Goal: Transaction & Acquisition: Purchase product/service

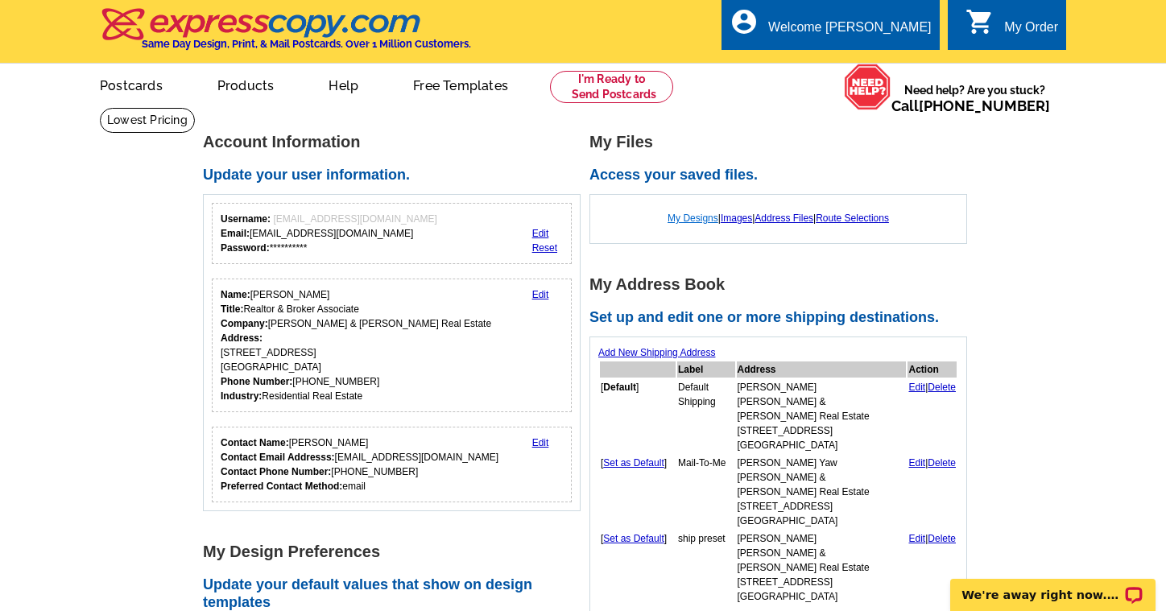
click at [701, 217] on link "My Designs" at bounding box center [693, 218] width 51 height 11
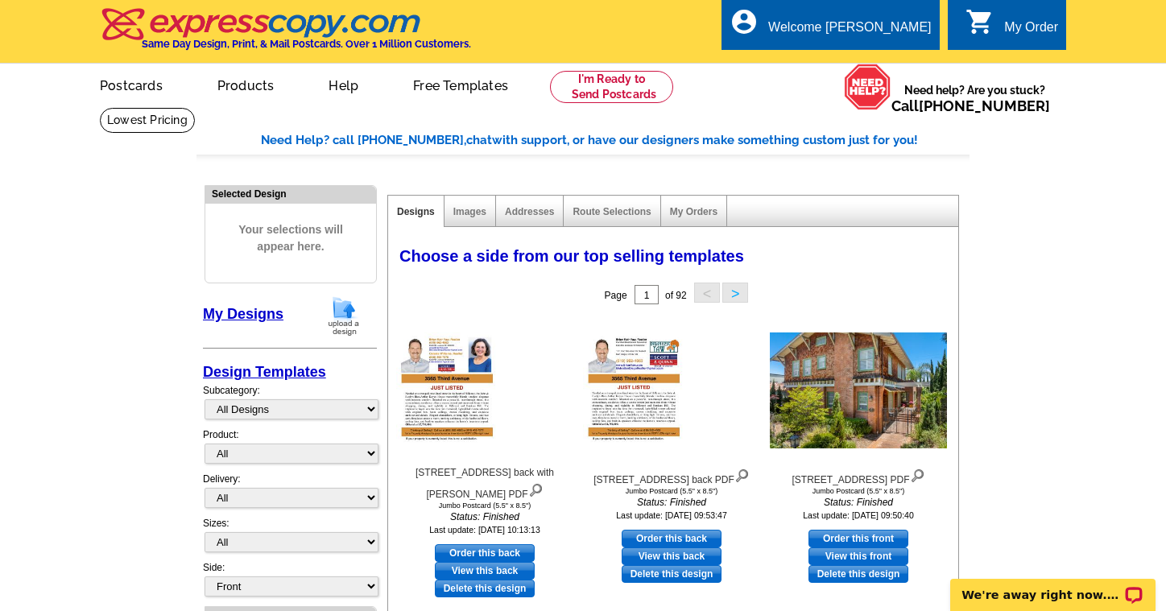
click at [347, 312] on img at bounding box center [344, 316] width 42 height 41
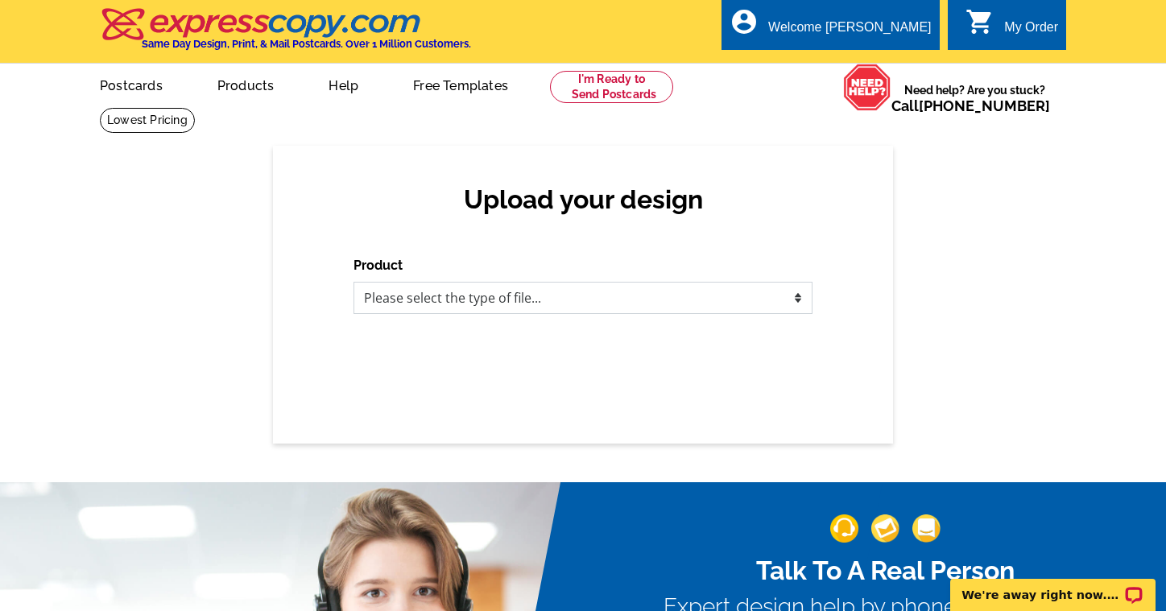
select select "1"
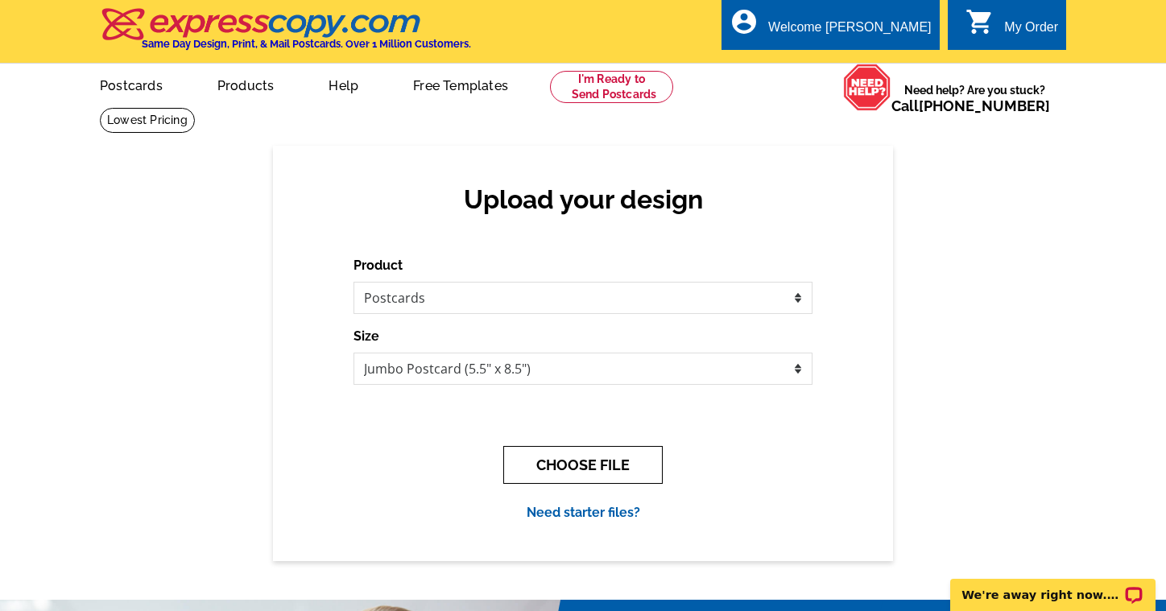
click at [596, 464] on button "CHOOSE FILE" at bounding box center [582, 465] width 159 height 38
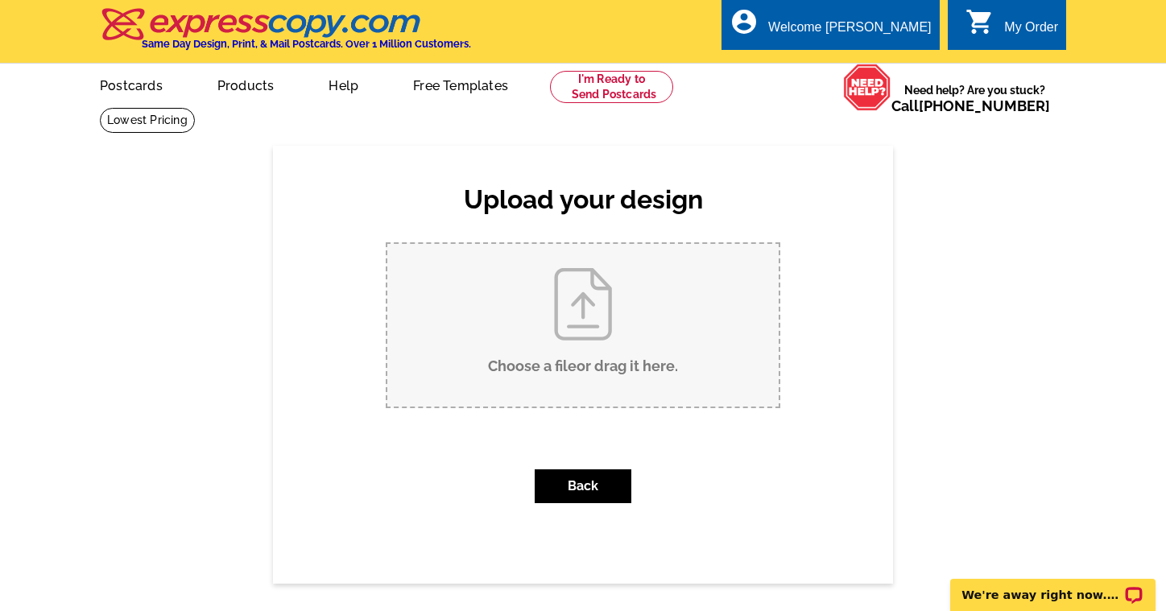
click at [580, 340] on input "Choose a file or drag it here ." at bounding box center [582, 325] width 391 height 163
type input "C:\fakepath\4319 Hawk St front SOLD pdf.pdf"
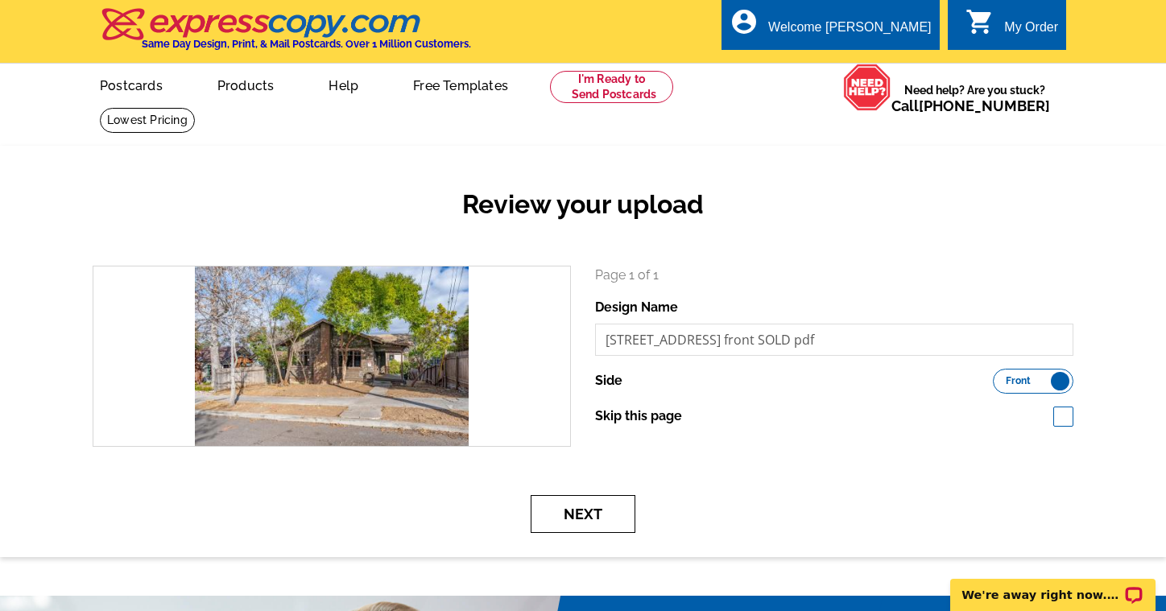
click at [594, 506] on button "Next" at bounding box center [583, 514] width 105 height 38
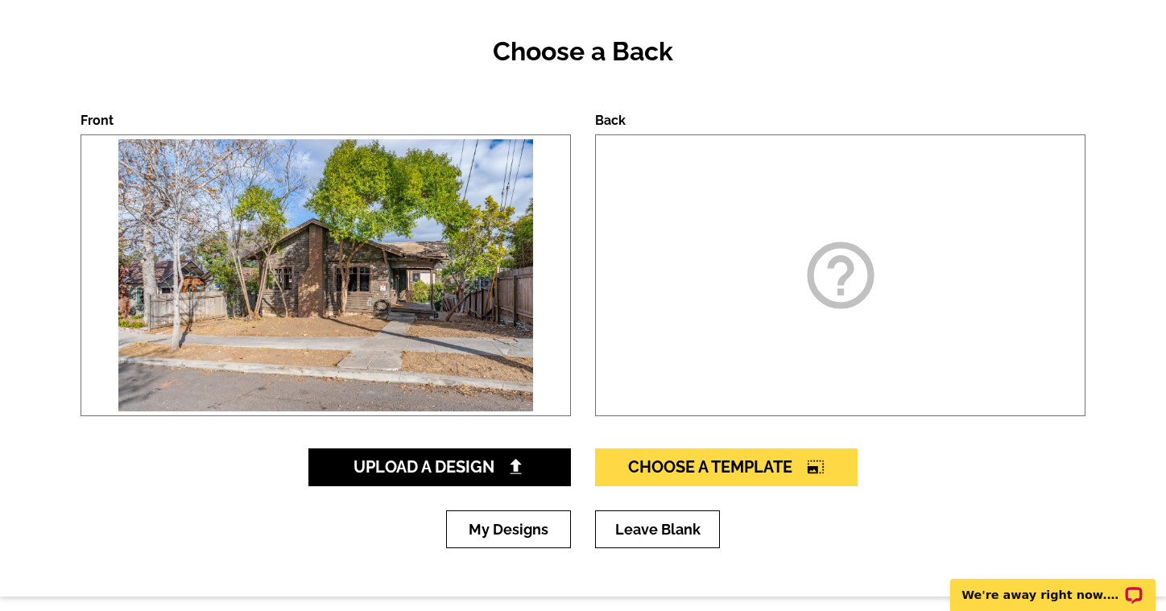
scroll to position [154, 0]
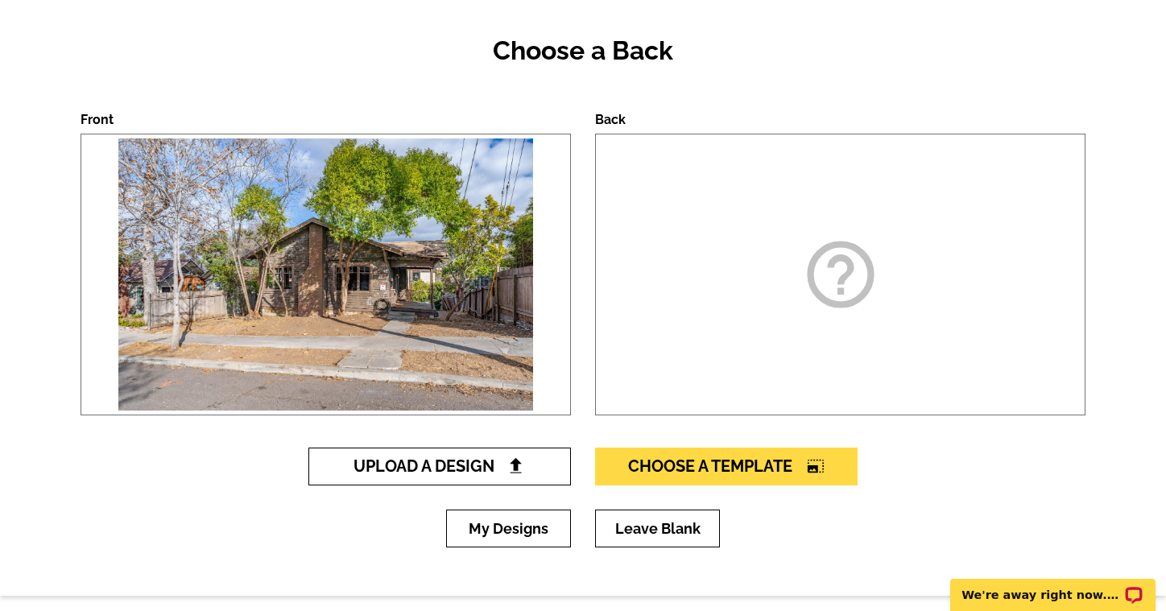
click at [446, 461] on span "Upload A Design" at bounding box center [440, 466] width 173 height 19
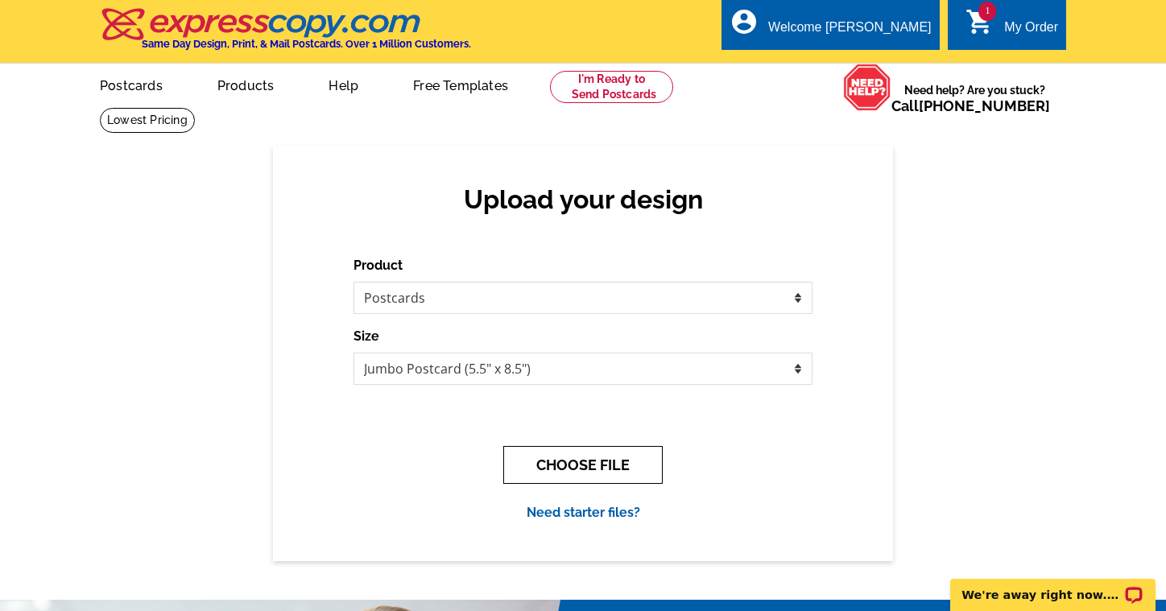
click at [583, 465] on button "CHOOSE FILE" at bounding box center [582, 465] width 159 height 38
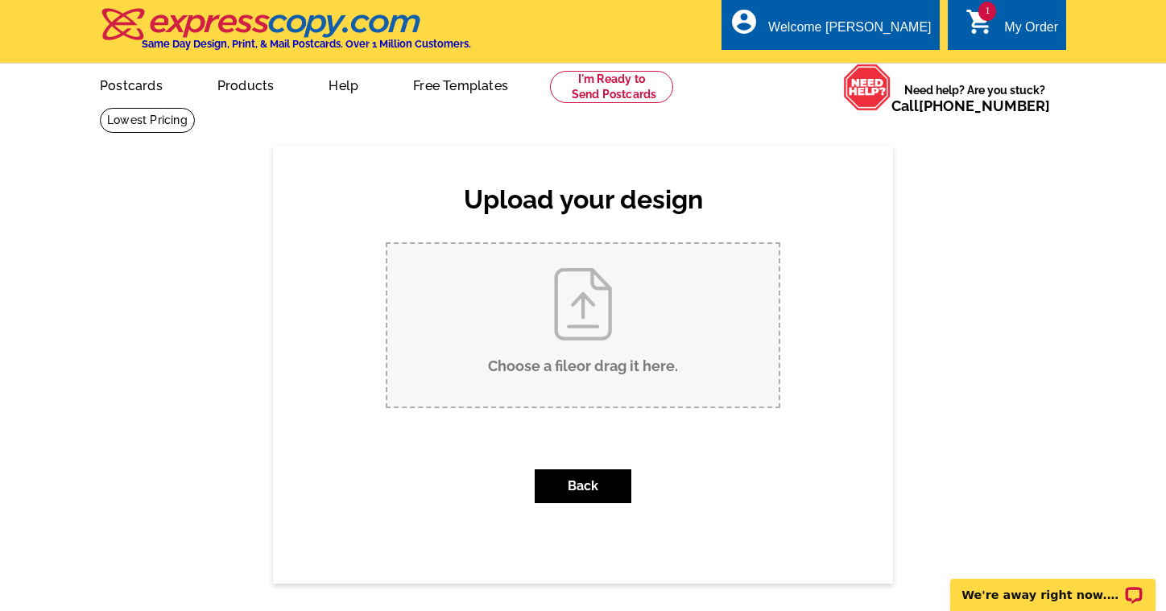
click at [595, 353] on input "Choose a file or drag it here ." at bounding box center [582, 325] width 391 height 163
type input "C:\fakepath\4319 Hawk St Sold back PDF.pdf"
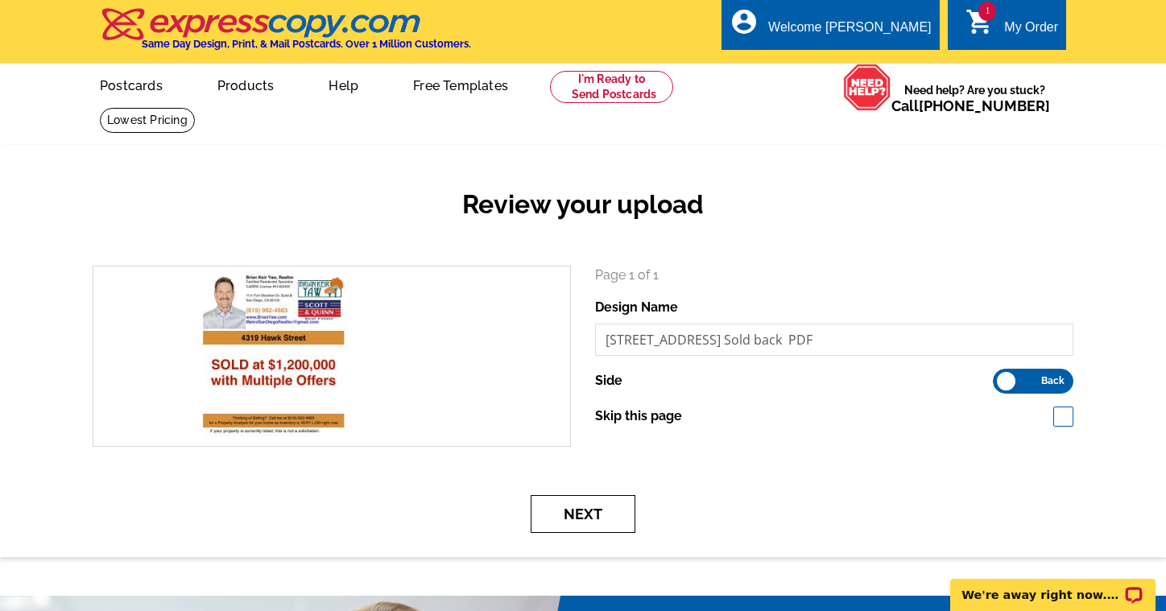
click at [588, 507] on button "Next" at bounding box center [583, 514] width 105 height 38
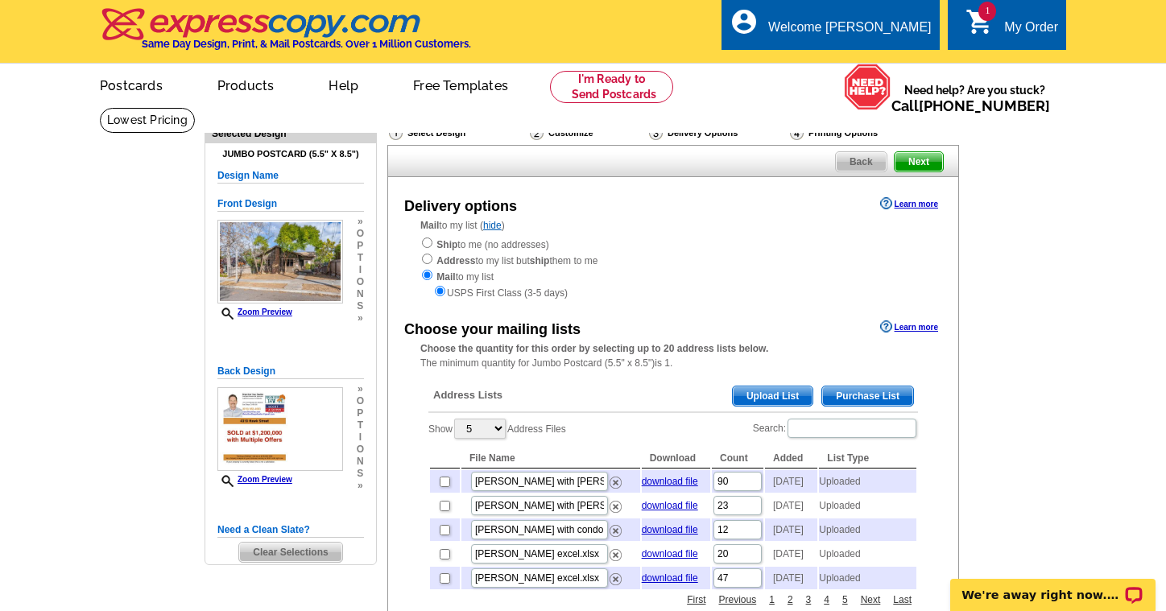
click at [775, 388] on span "Upload List" at bounding box center [773, 396] width 80 height 19
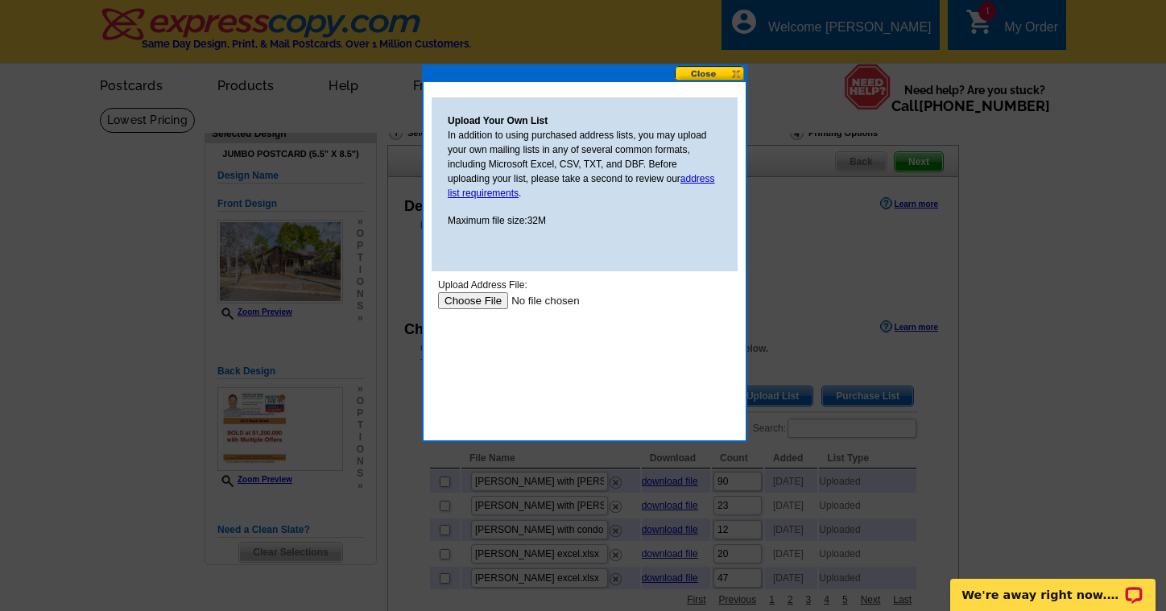
click at [480, 297] on input "file" at bounding box center [540, 300] width 204 height 17
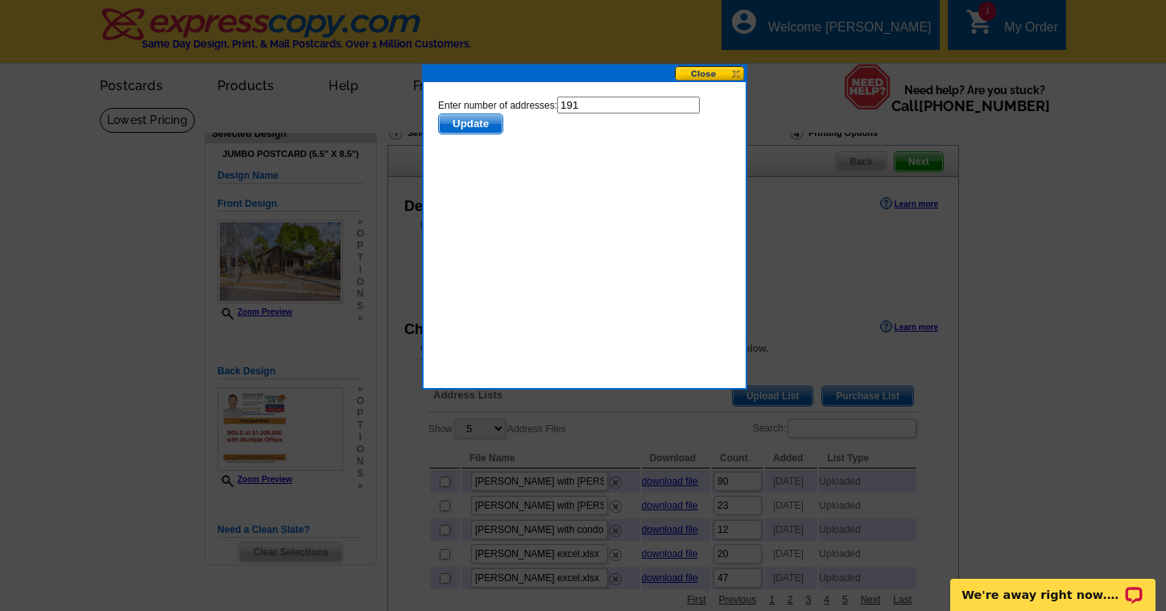
click at [604, 110] on input "191" at bounding box center [628, 105] width 143 height 17
type input "190"
click at [469, 124] on button "Update" at bounding box center [470, 124] width 65 height 21
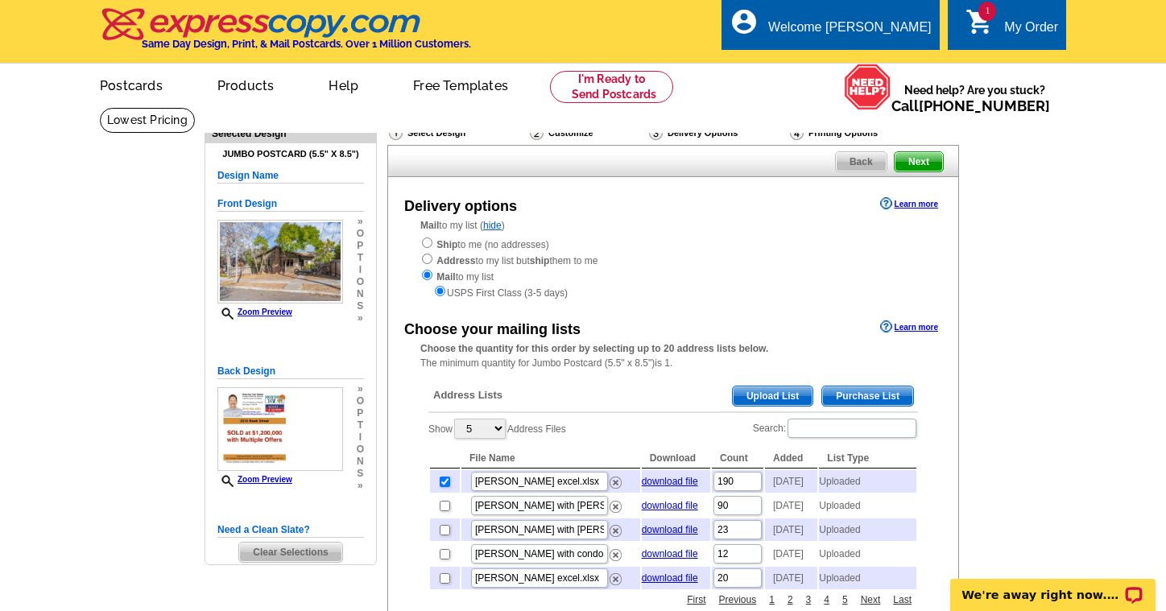
click at [784, 387] on span "Upload List" at bounding box center [773, 396] width 80 height 19
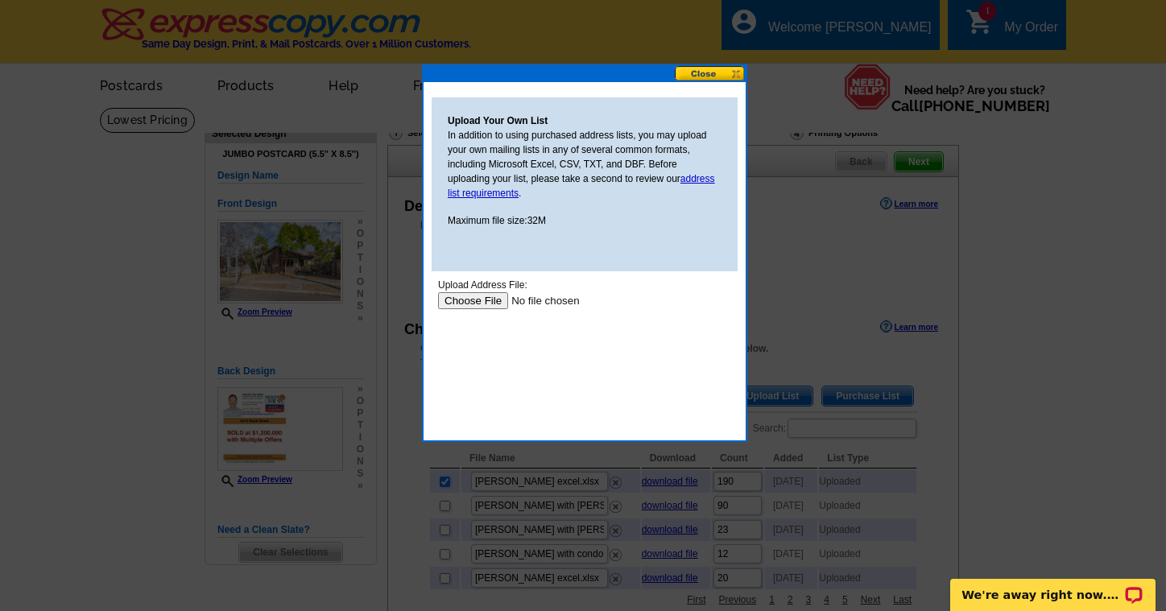
click at [472, 302] on input "file" at bounding box center [540, 300] width 204 height 17
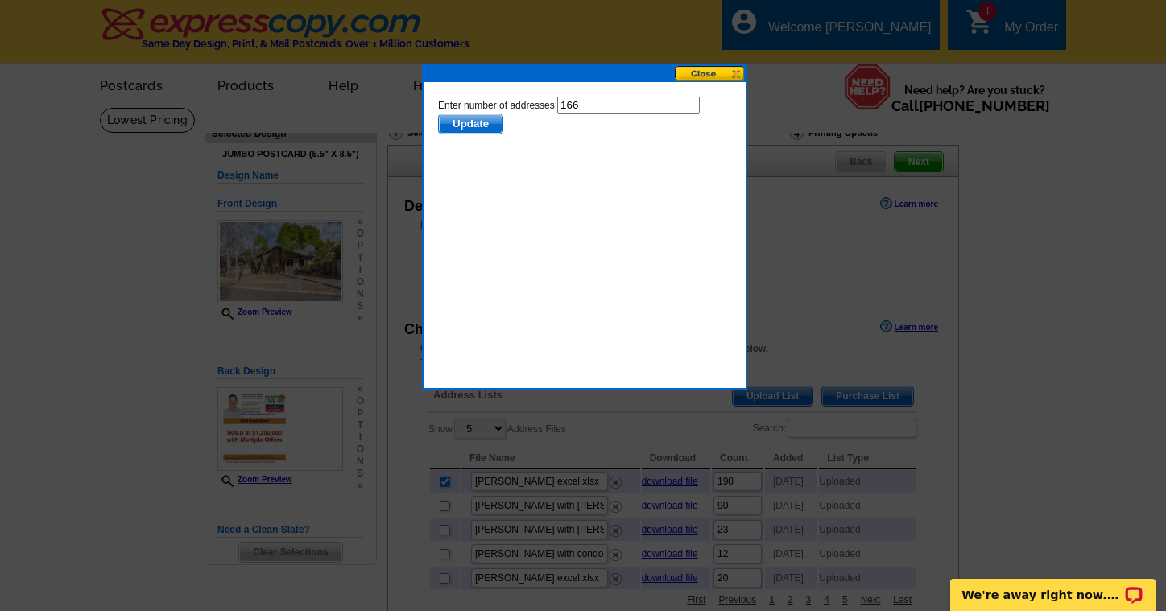
click at [600, 102] on input "166" at bounding box center [628, 105] width 143 height 17
type input "165"
click at [469, 124] on button "Update" at bounding box center [470, 124] width 65 height 21
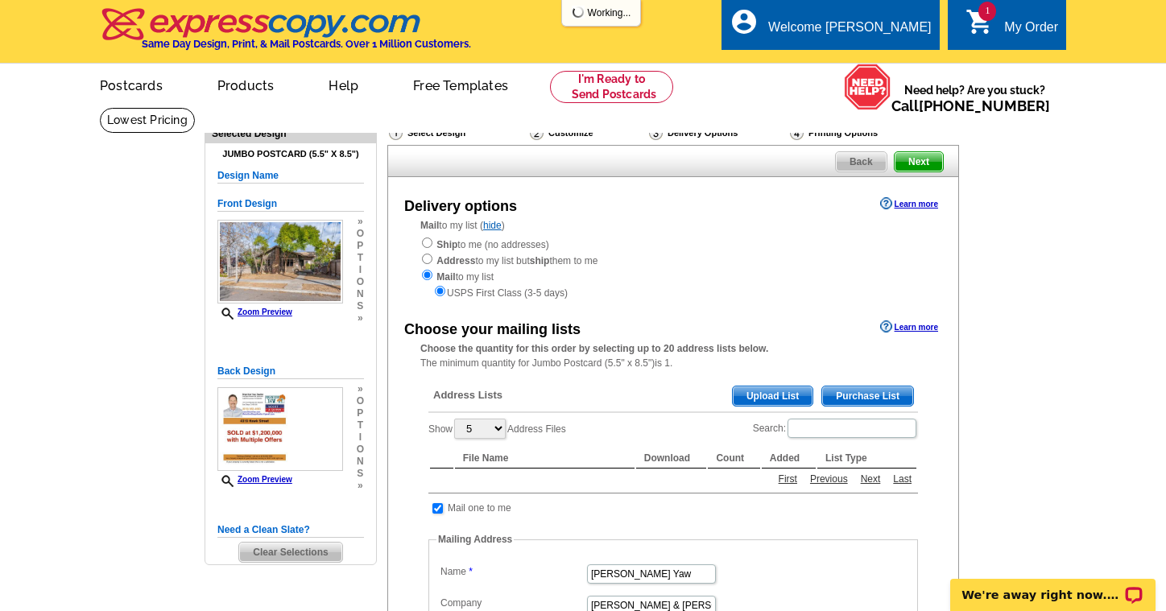
click at [767, 387] on span "Upload List" at bounding box center [773, 396] width 80 height 19
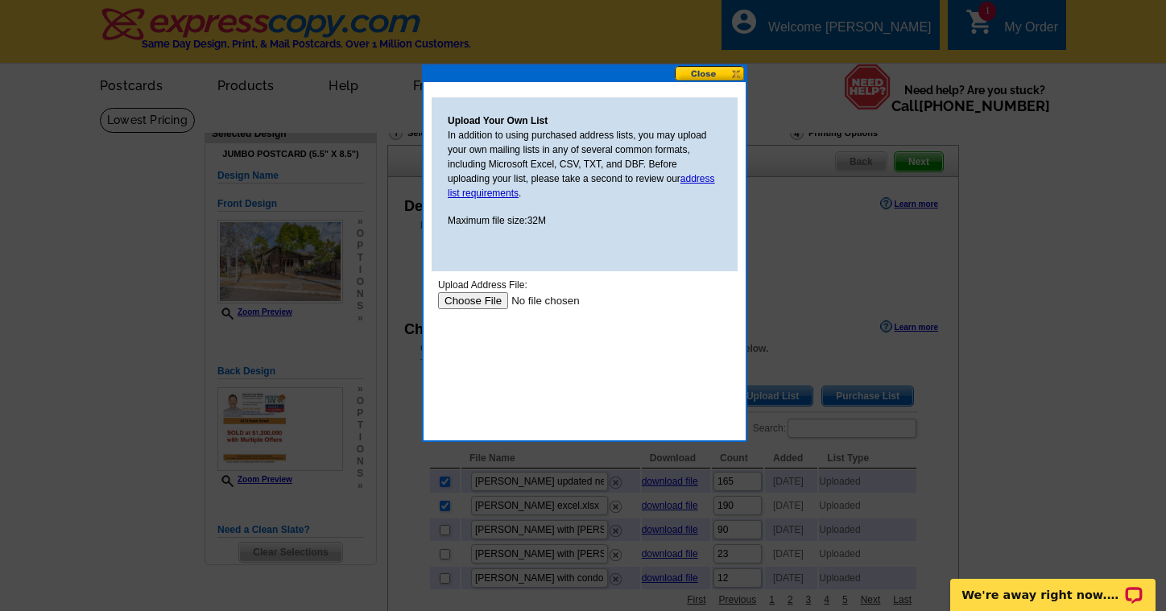
click at [477, 300] on input "file" at bounding box center [540, 300] width 204 height 17
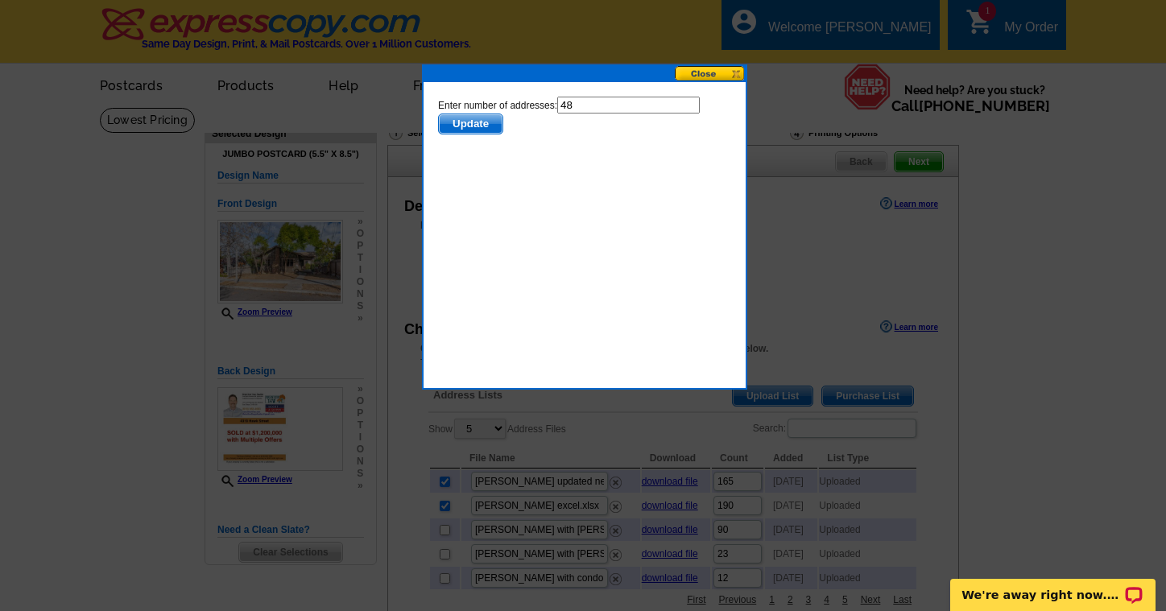
click at [606, 101] on input "48" at bounding box center [628, 105] width 143 height 17
type input "47"
click at [469, 124] on button "Update" at bounding box center [470, 124] width 65 height 21
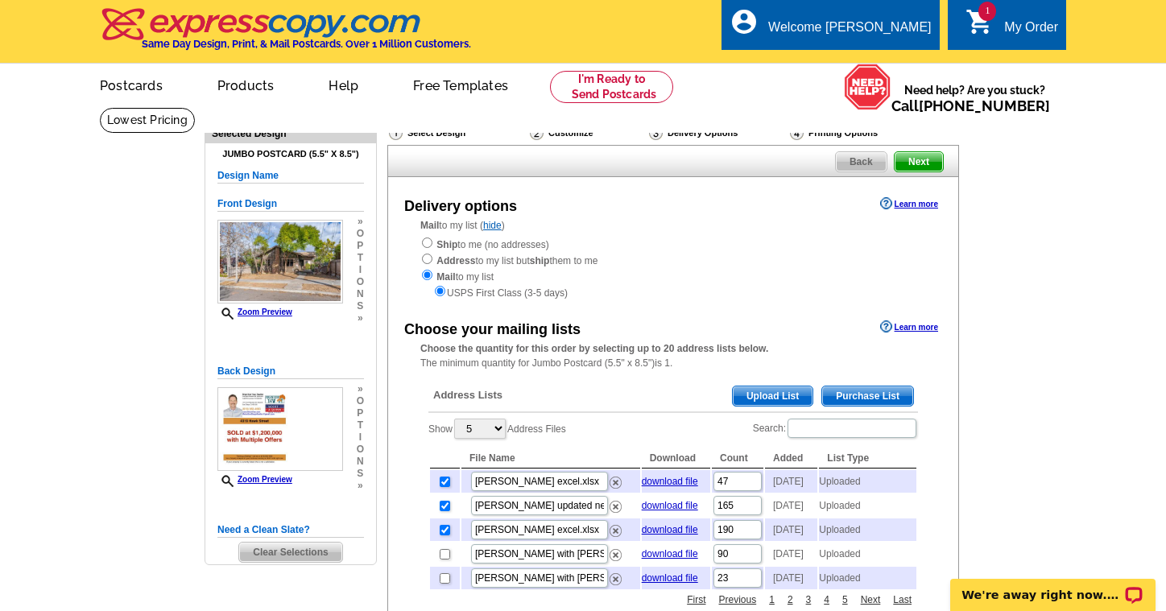
click at [784, 391] on span "Upload List" at bounding box center [773, 396] width 80 height 19
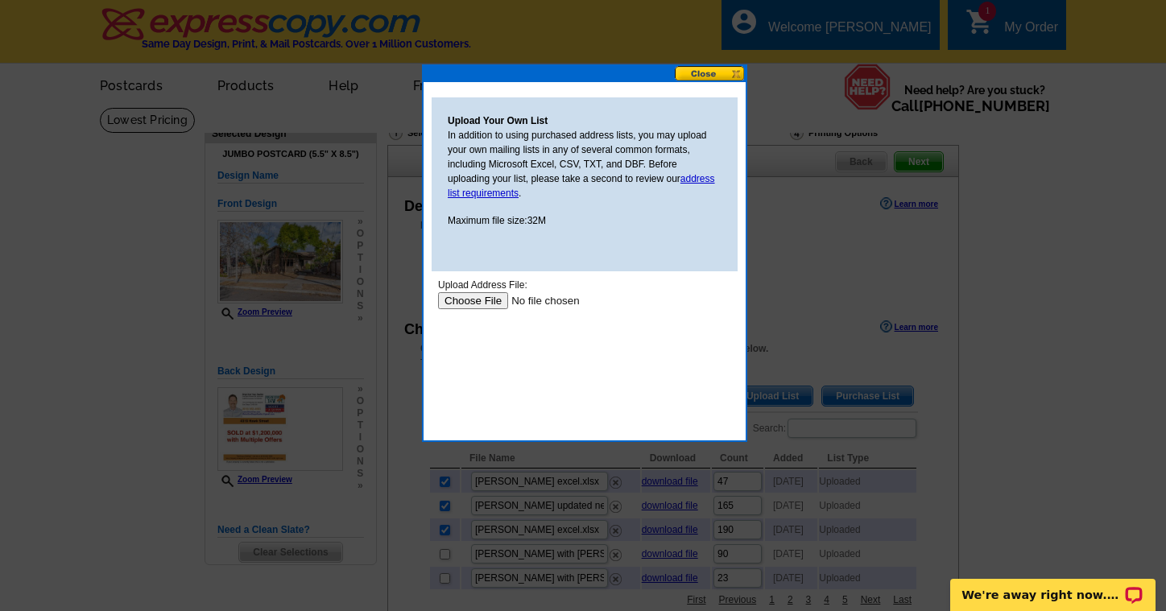
click at [474, 296] on input "file" at bounding box center [540, 300] width 204 height 17
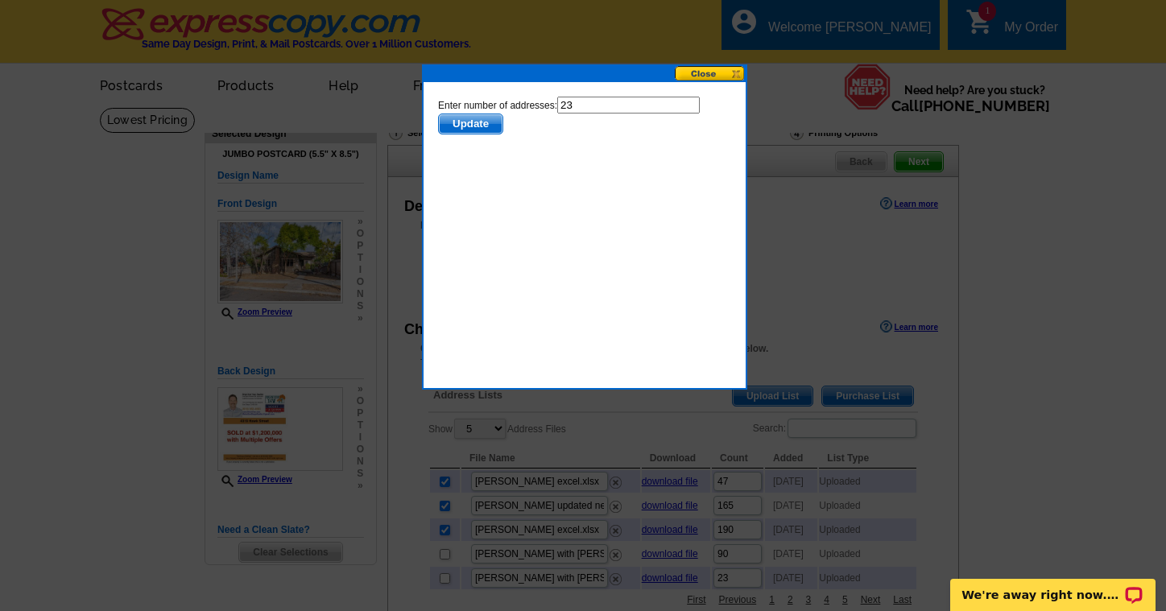
click at [593, 107] on input "23" at bounding box center [628, 105] width 143 height 17
type input "22"
click at [469, 124] on button "Update" at bounding box center [470, 124] width 65 height 21
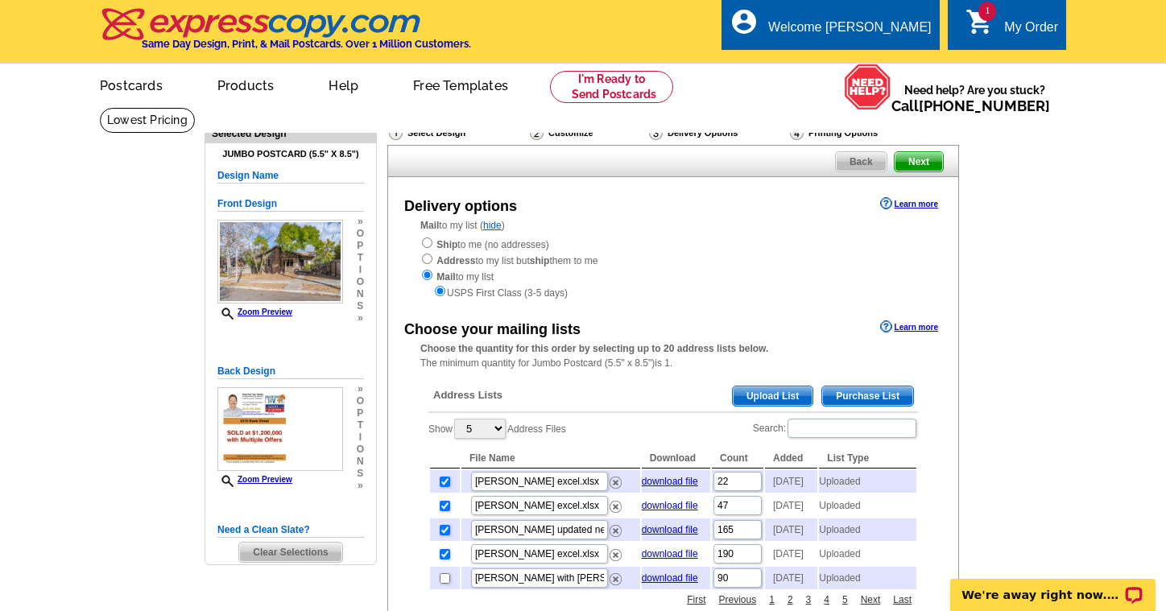
click at [781, 393] on span "Upload List" at bounding box center [773, 396] width 80 height 19
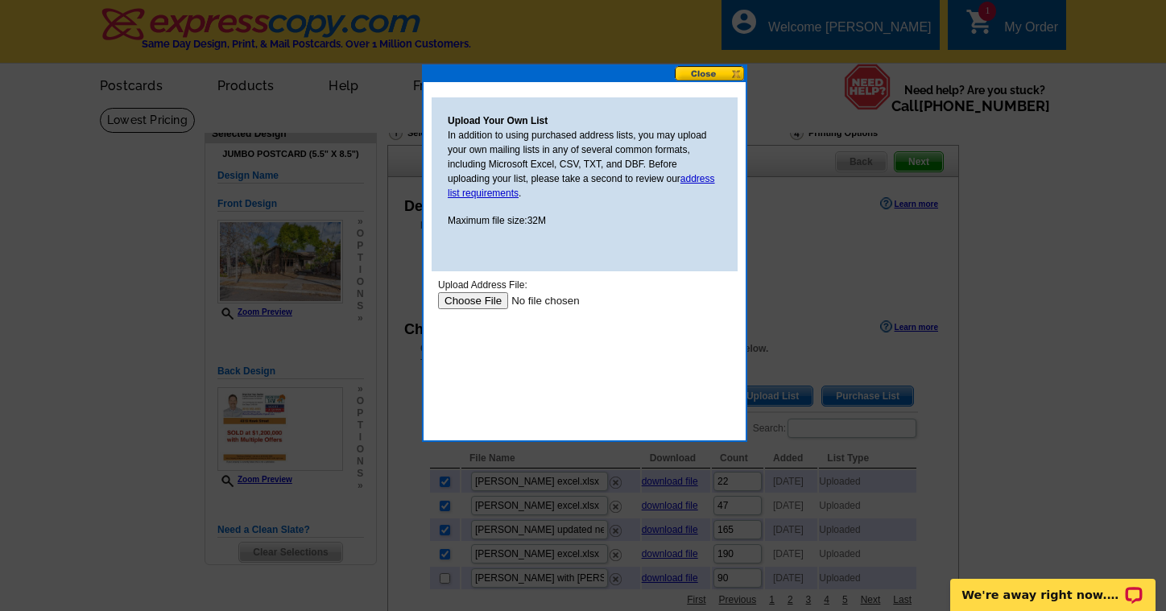
click at [477, 303] on input "file" at bounding box center [540, 300] width 204 height 17
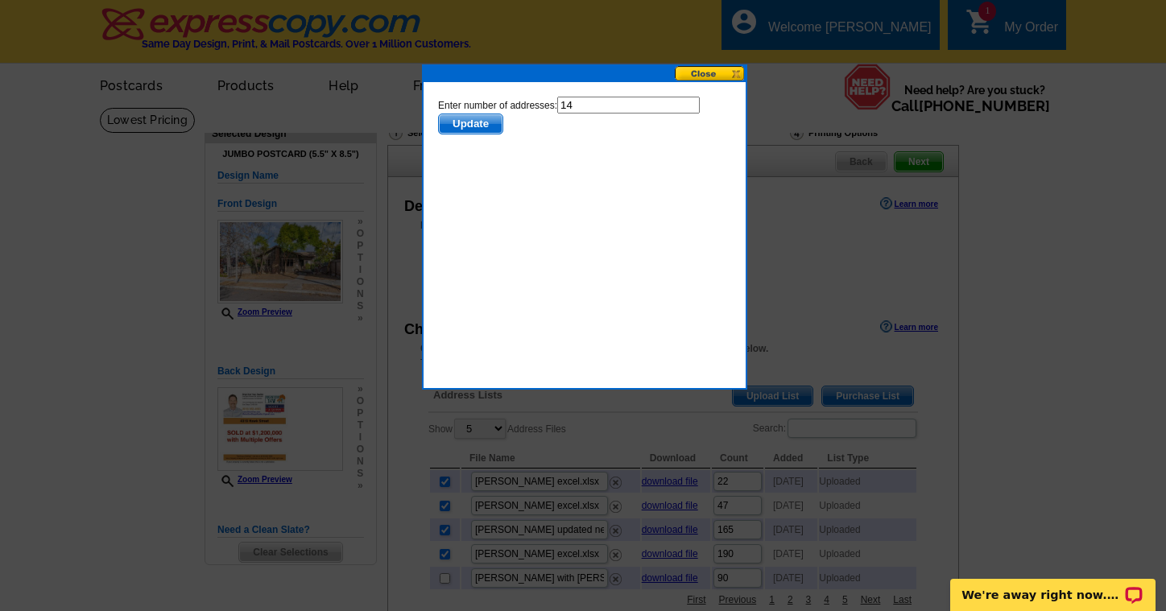
click at [583, 108] on input "14" at bounding box center [628, 105] width 143 height 17
type input "13"
click at [469, 124] on button "Update" at bounding box center [470, 124] width 65 height 21
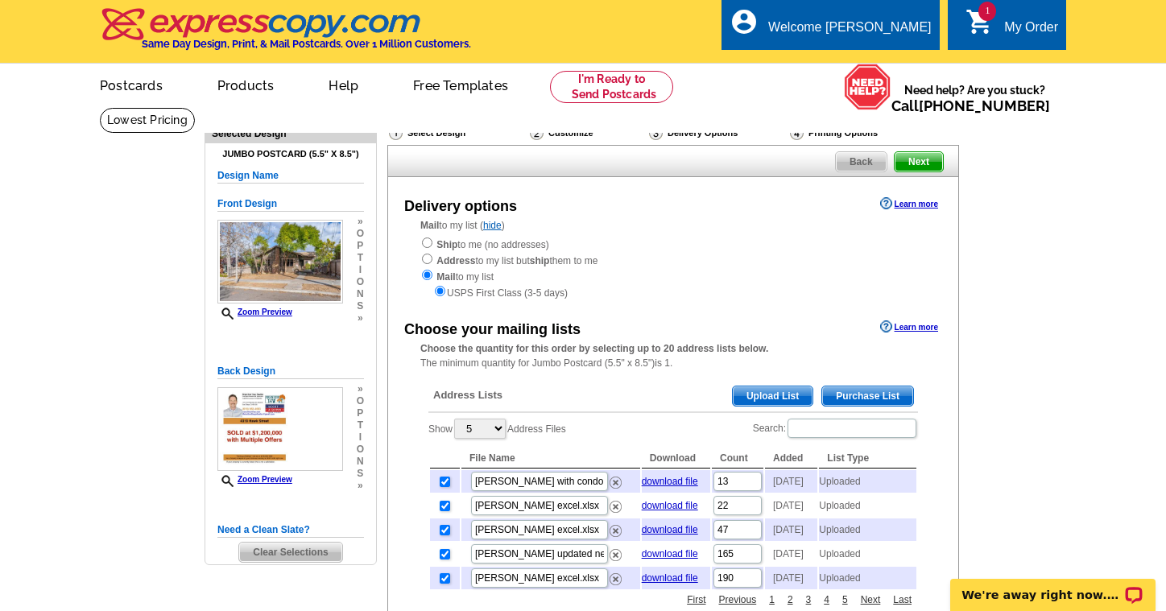
click at [773, 387] on span "Upload List" at bounding box center [773, 396] width 80 height 19
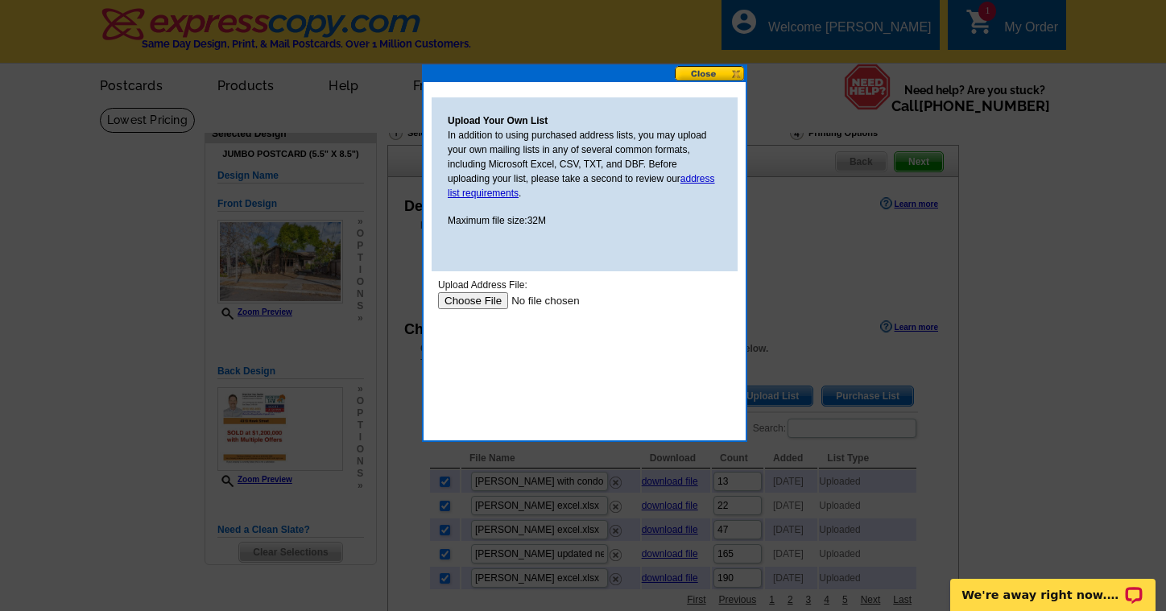
click at [485, 302] on input "file" at bounding box center [540, 300] width 204 height 17
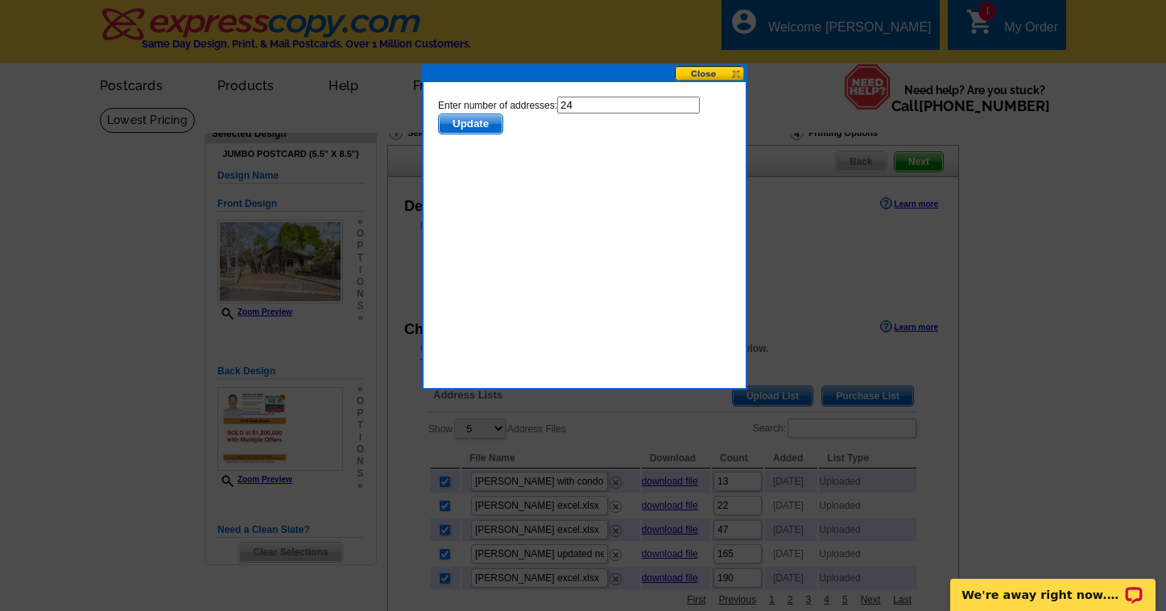
click at [598, 103] on input "24" at bounding box center [628, 105] width 143 height 17
type input "23"
click at [469, 124] on button "Update" at bounding box center [470, 124] width 65 height 21
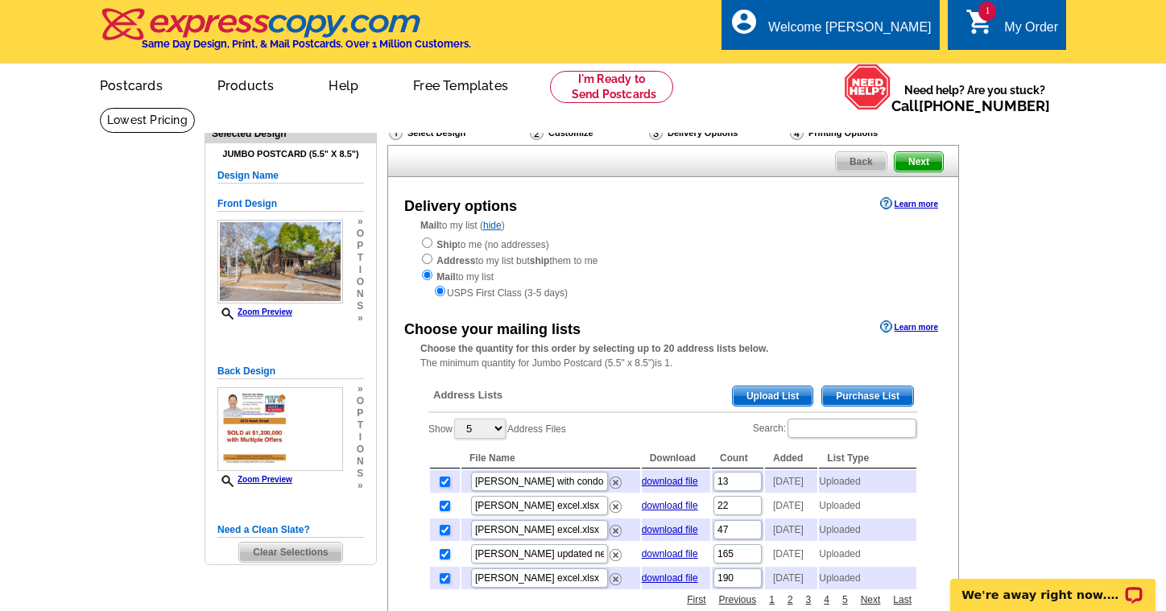
click at [773, 390] on span "Upload List" at bounding box center [773, 396] width 80 height 19
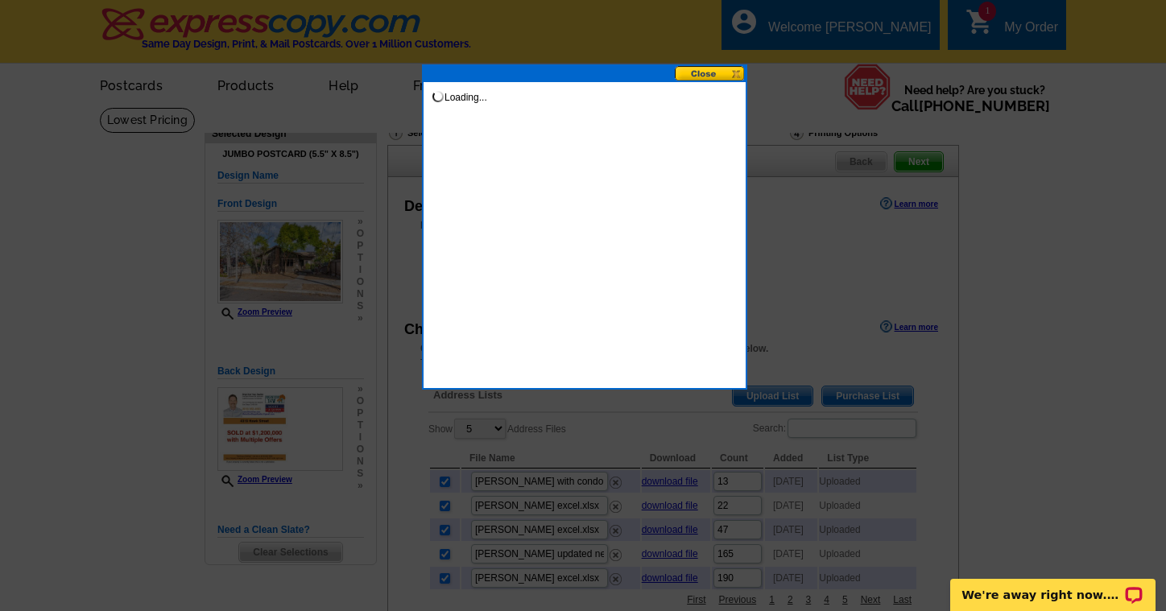
click at [768, 302] on div at bounding box center [583, 305] width 1166 height 611
click at [917, 166] on div at bounding box center [583, 305] width 1166 height 611
click at [883, 28] on div at bounding box center [583, 305] width 1166 height 611
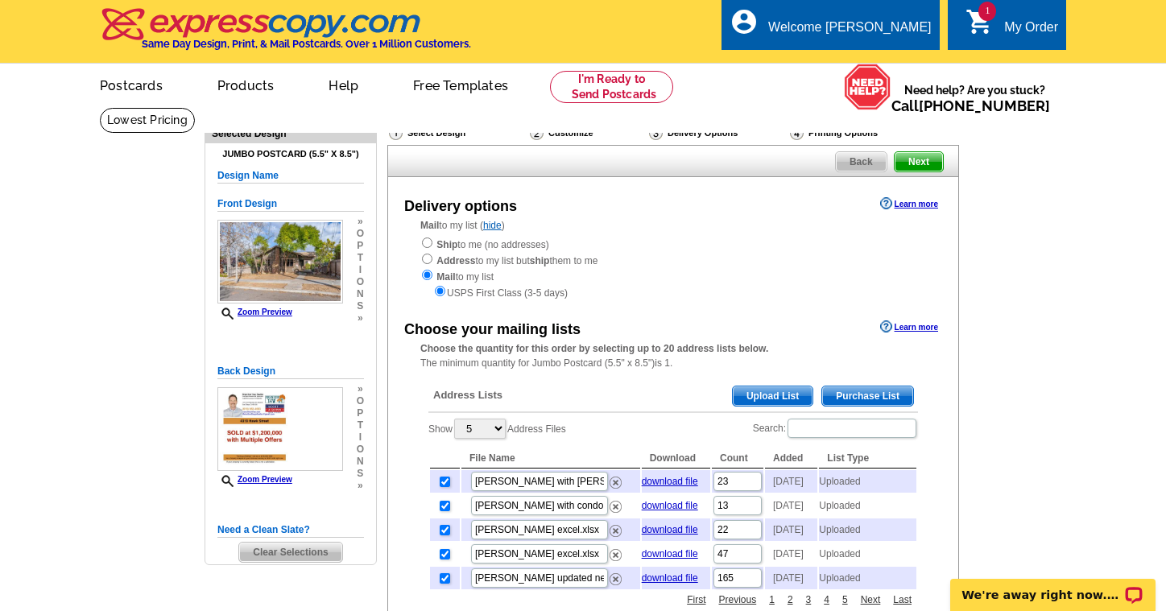
click at [782, 389] on span "Upload List" at bounding box center [773, 396] width 80 height 19
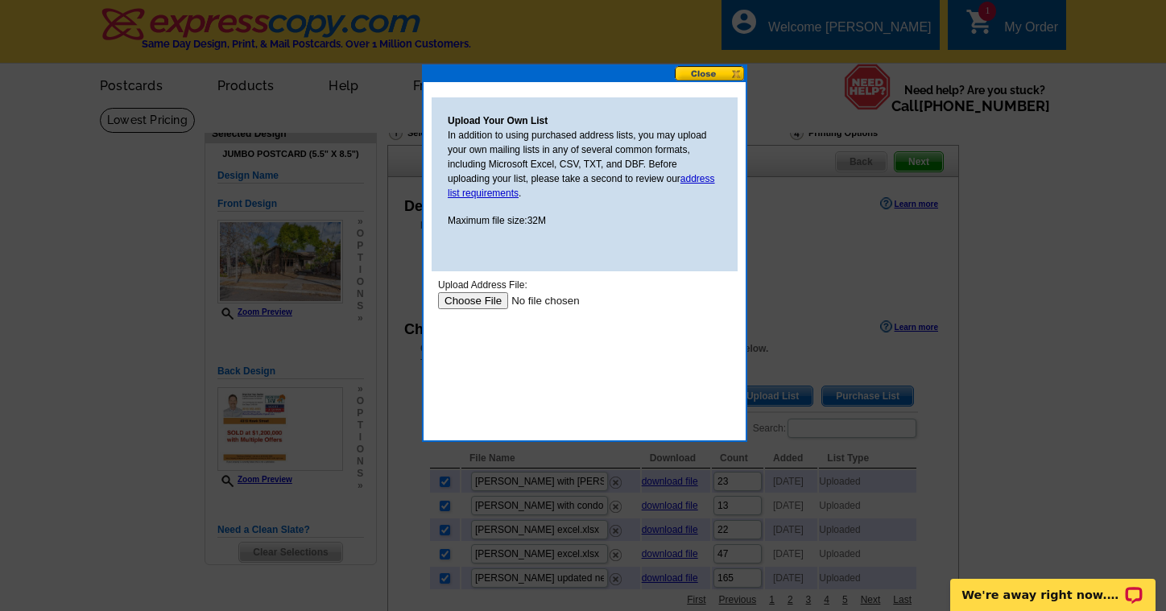
click at [479, 302] on input "file" at bounding box center [540, 300] width 204 height 17
click at [703, 75] on button at bounding box center [710, 73] width 71 height 15
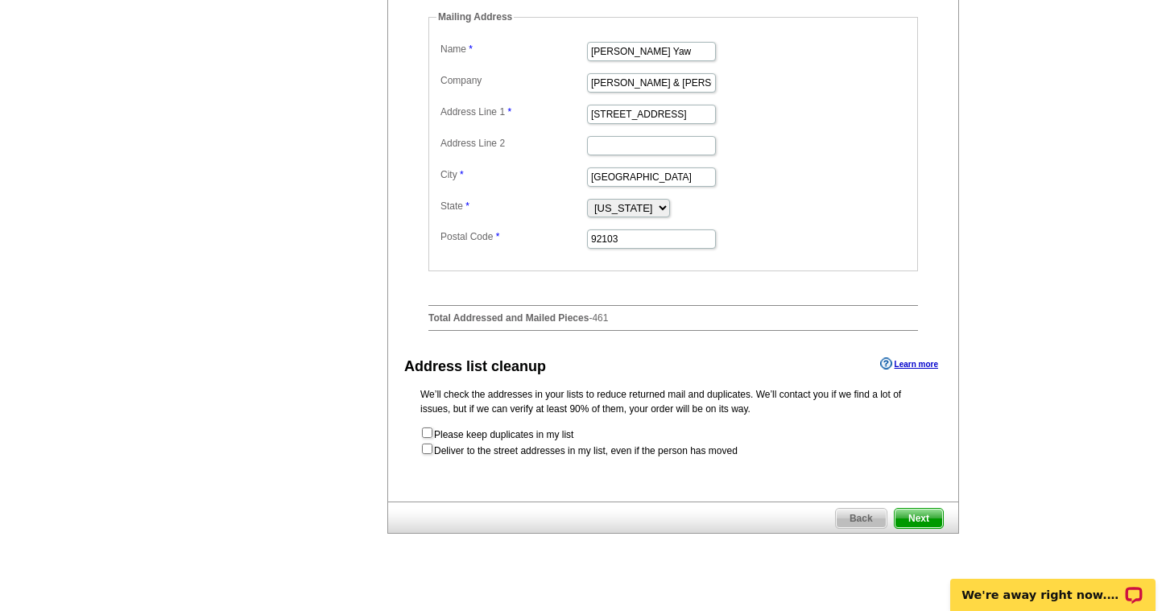
scroll to position [650, 0]
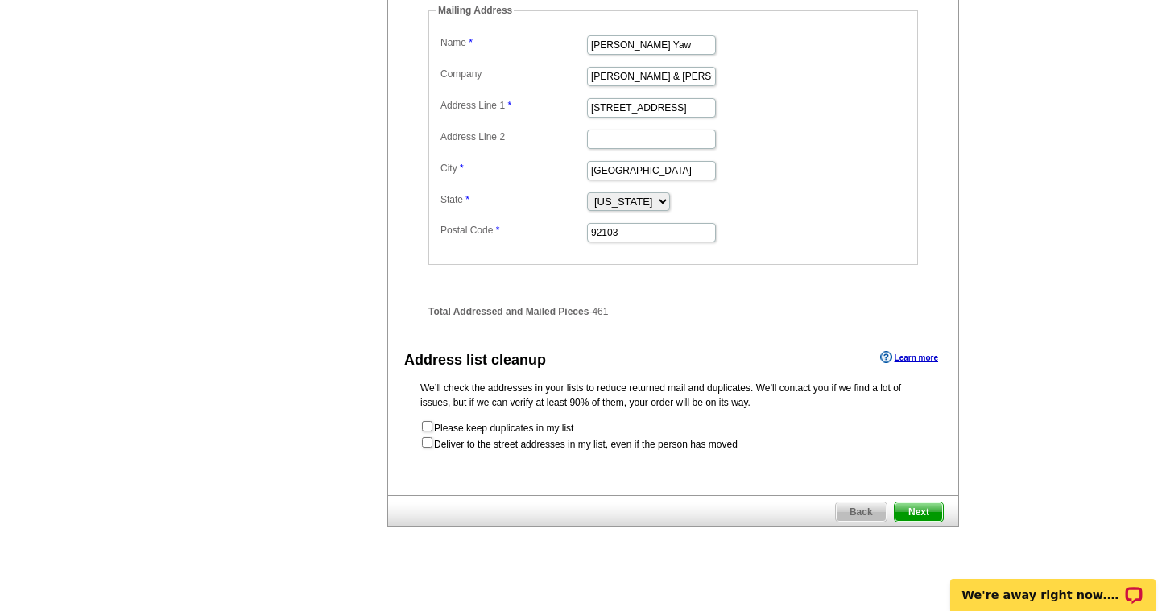
click at [922, 522] on span "Next" at bounding box center [919, 511] width 48 height 19
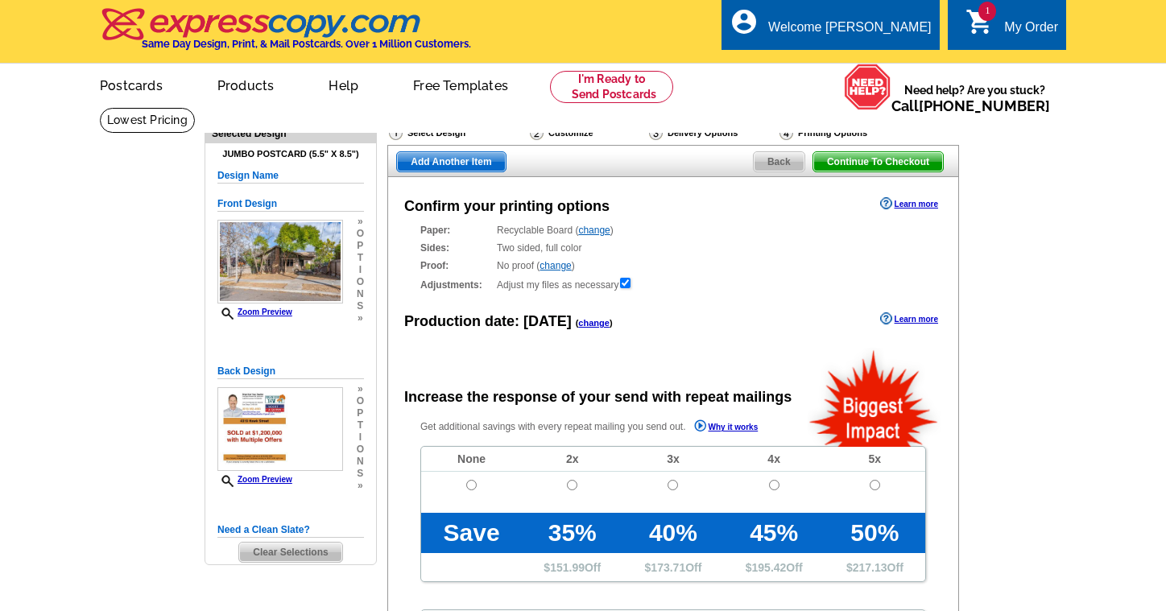
radio input "false"
click at [469, 484] on input "radio" at bounding box center [471, 485] width 10 height 10
radio input "true"
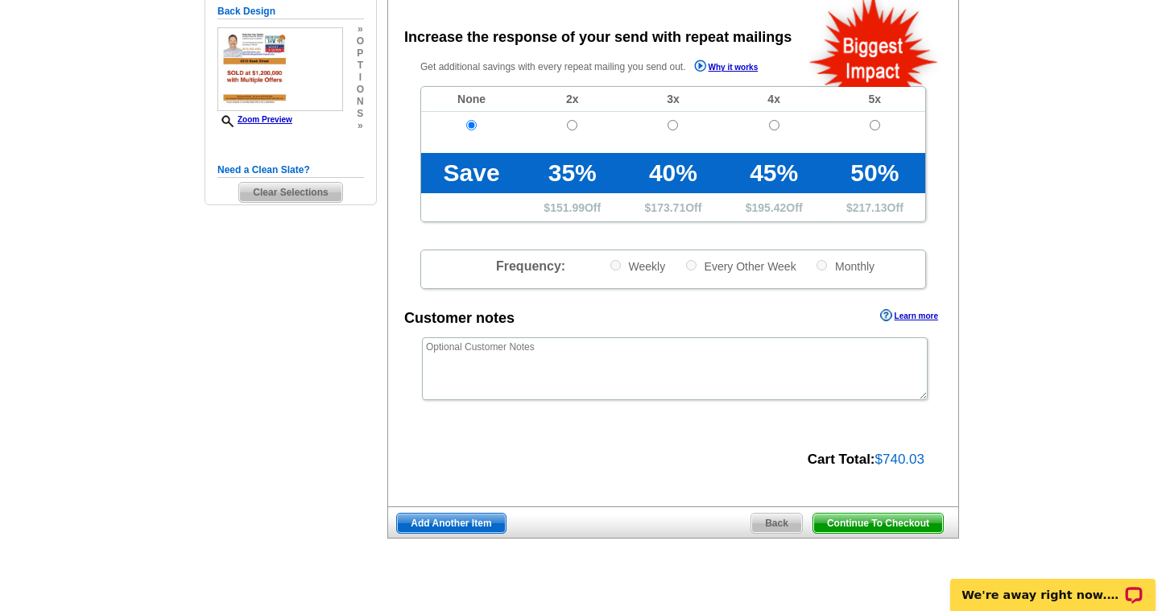
scroll to position [368, 0]
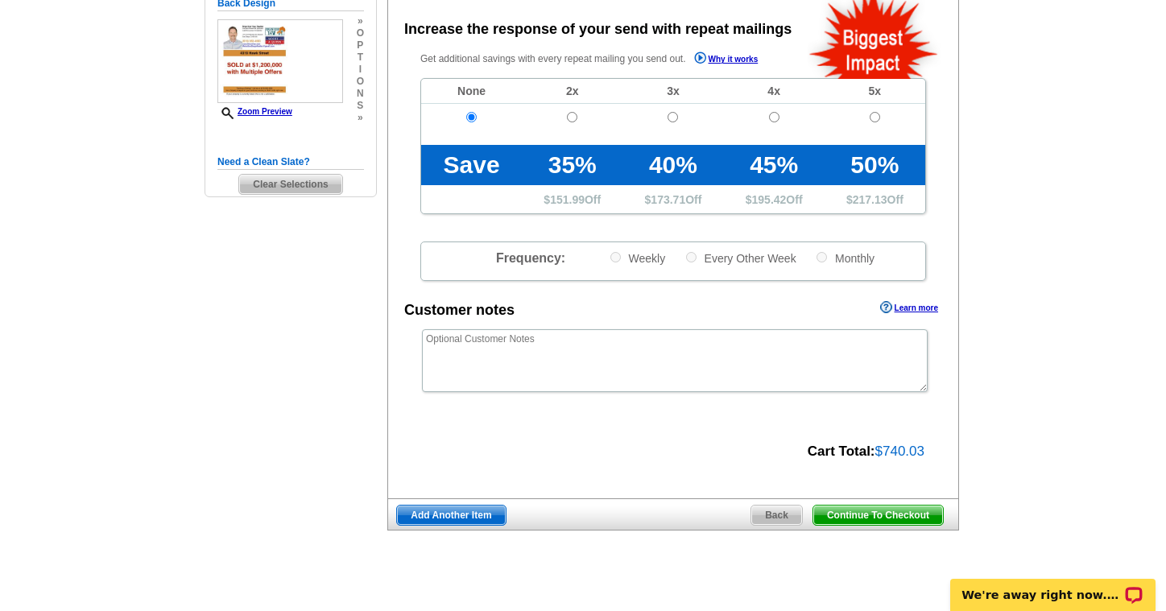
click at [469, 511] on span "Add Another Item" at bounding box center [451, 515] width 108 height 19
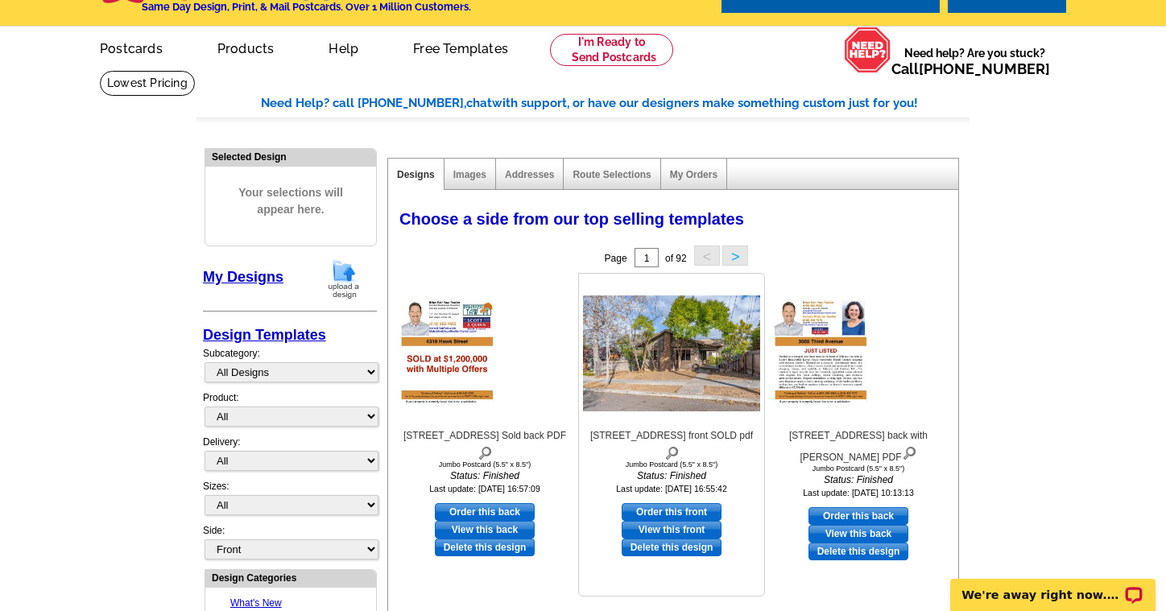
scroll to position [41, 0]
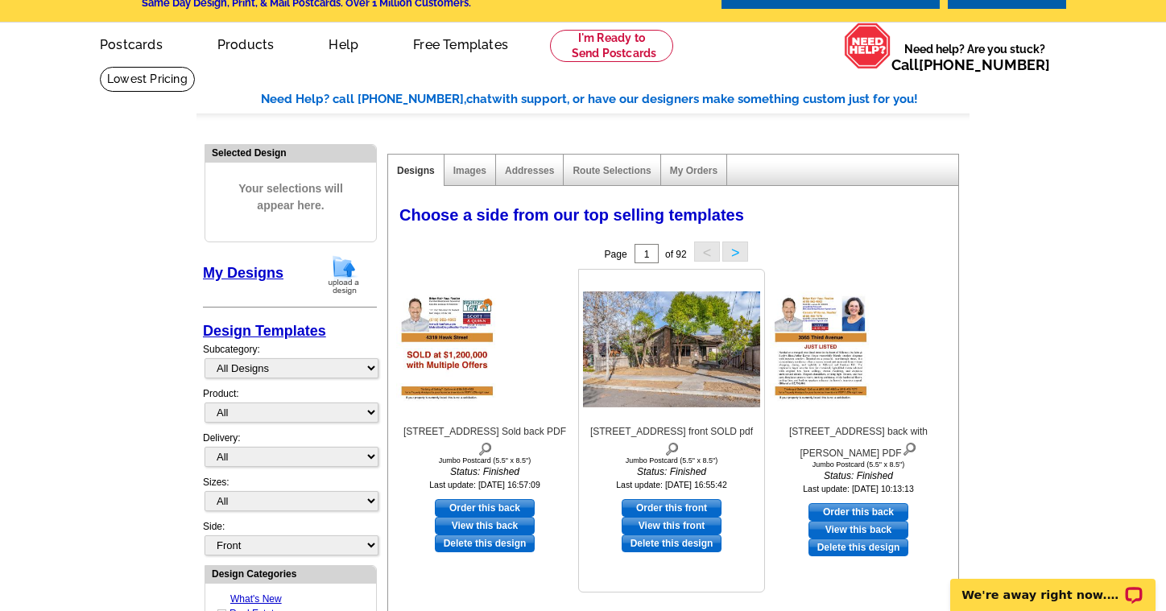
click at [668, 499] on link "Order this front" at bounding box center [672, 508] width 100 height 18
select select "2"
select select "back"
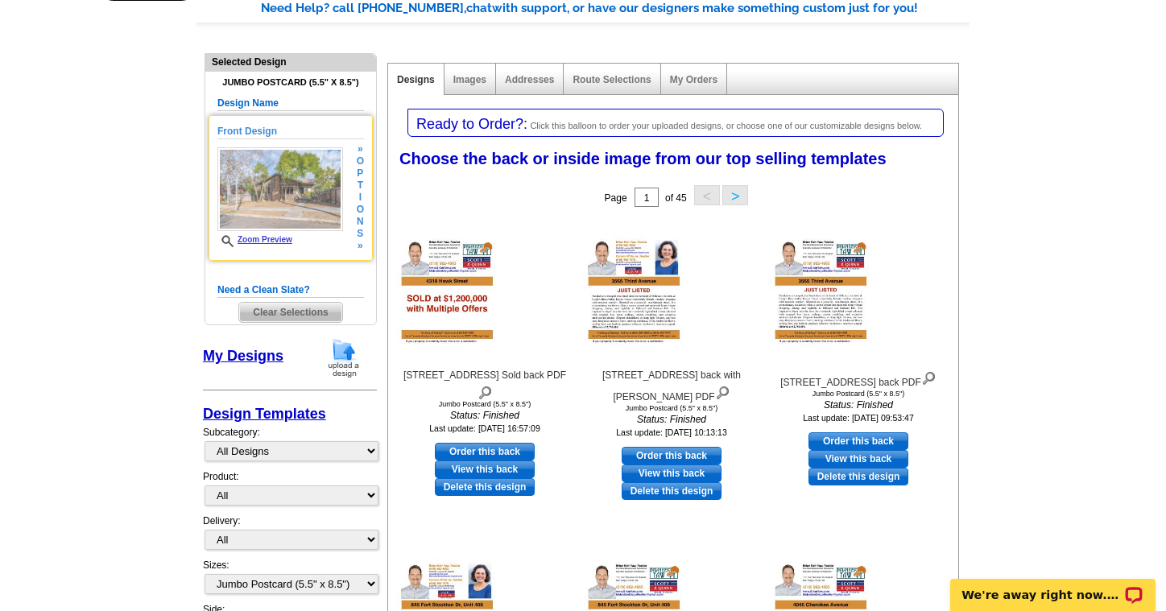
scroll to position [114, 0]
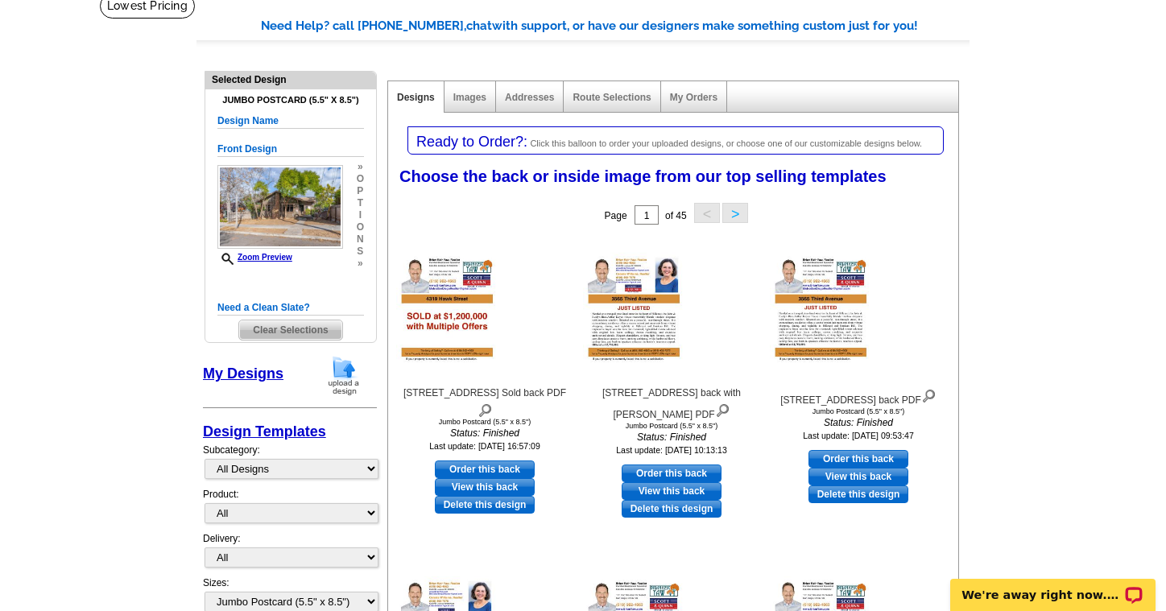
click at [343, 366] on img at bounding box center [344, 375] width 42 height 41
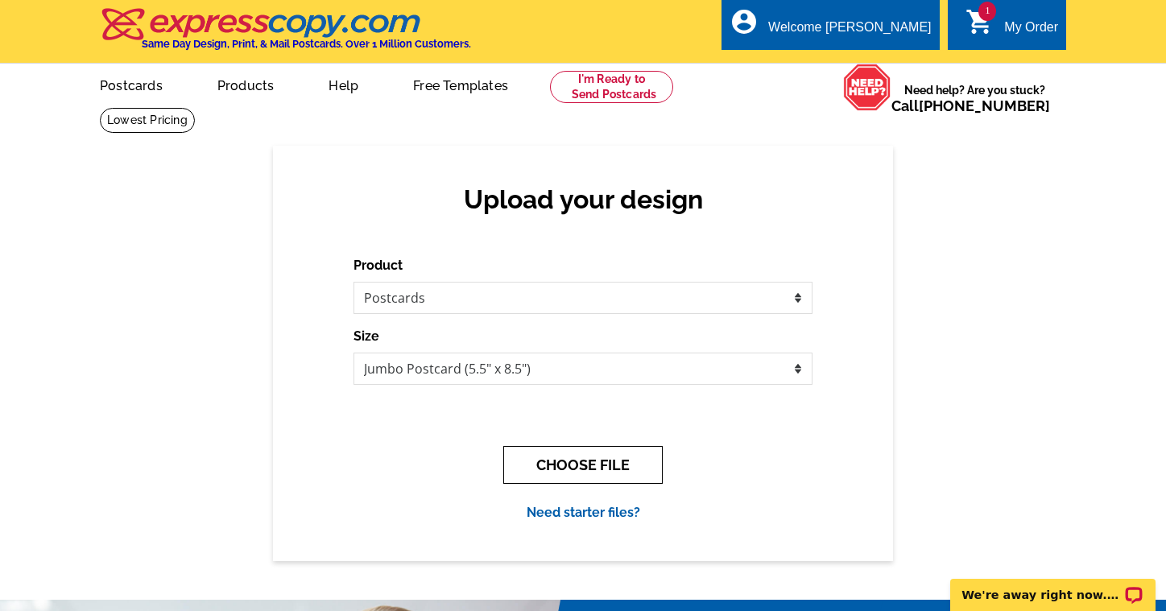
click at [598, 461] on button "CHOOSE FILE" at bounding box center [582, 465] width 159 height 38
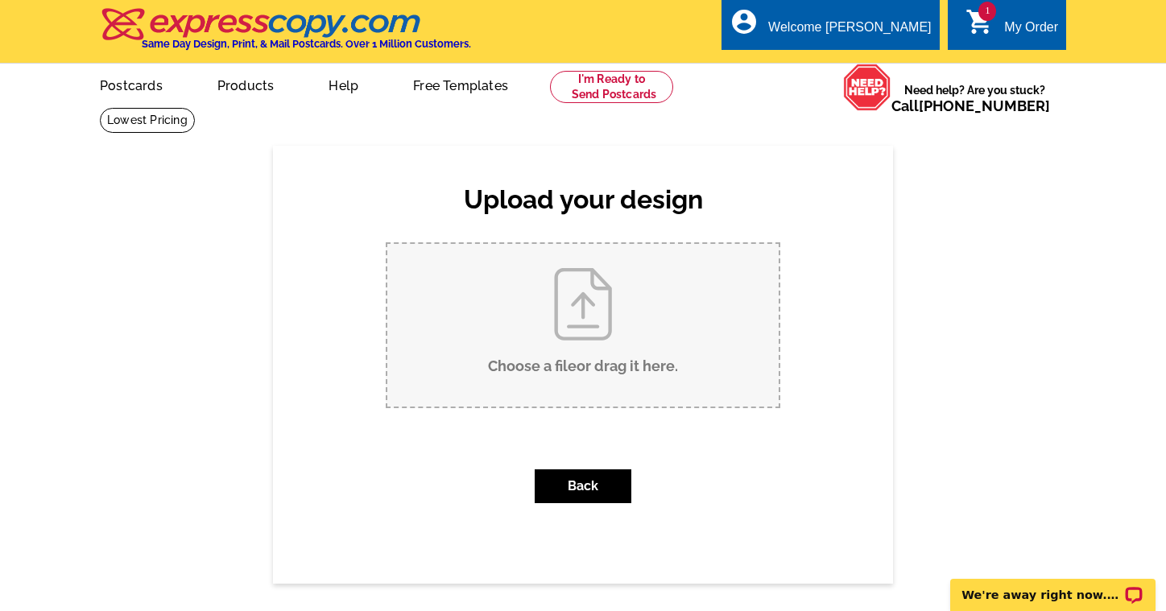
click at [572, 300] on input "Choose a file or drag it here ." at bounding box center [582, 325] width 391 height 163
type input "C:\fakepath\[STREET_ADDRESS] Sold with [PERSON_NAME] back PDF.pdf"
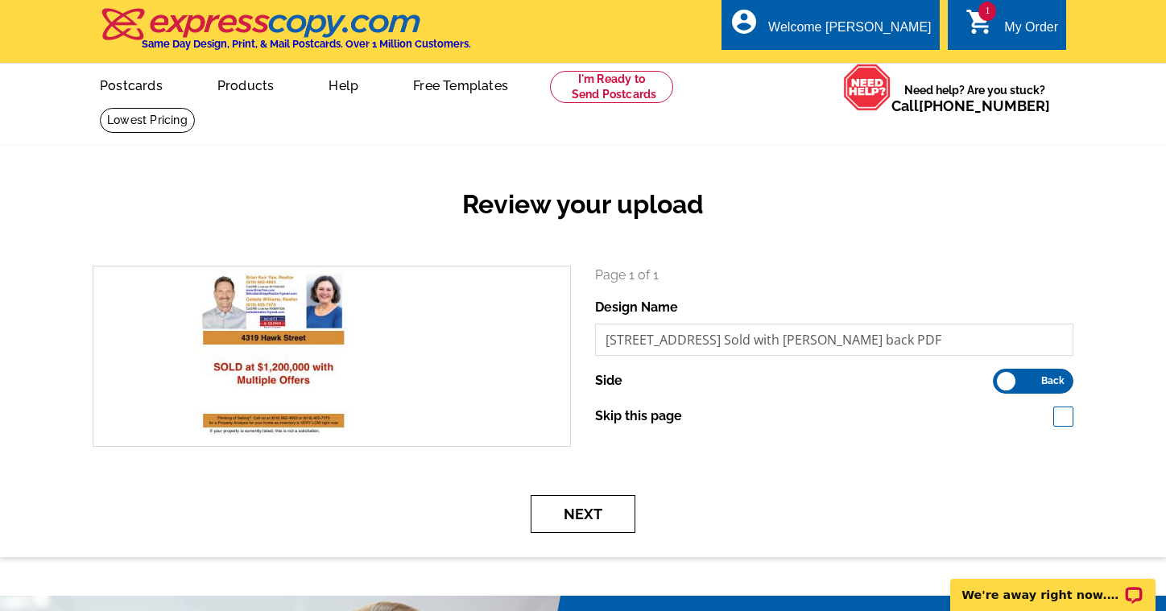
click at [581, 523] on button "Next" at bounding box center [583, 514] width 105 height 38
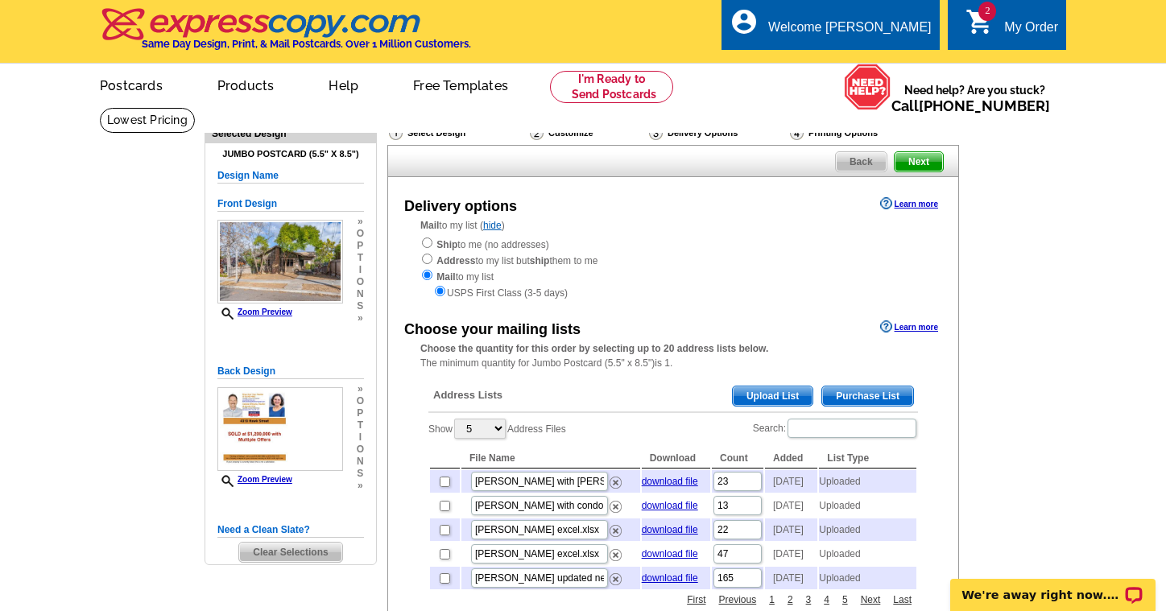
click at [788, 389] on span "Upload List" at bounding box center [773, 396] width 80 height 19
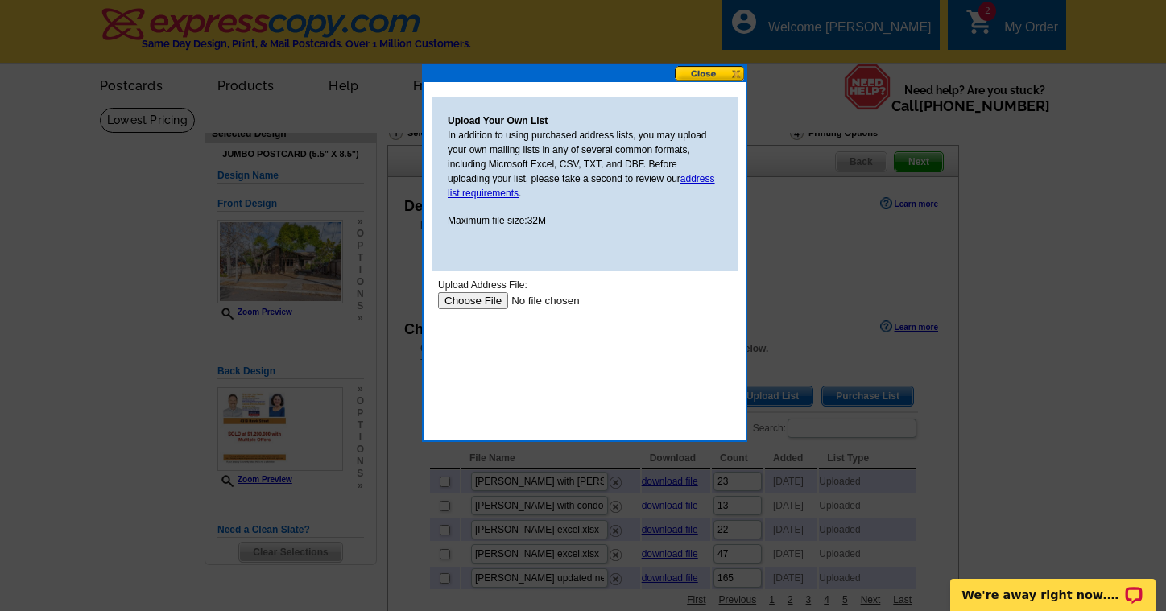
click at [480, 300] on input "file" at bounding box center [540, 300] width 204 height 17
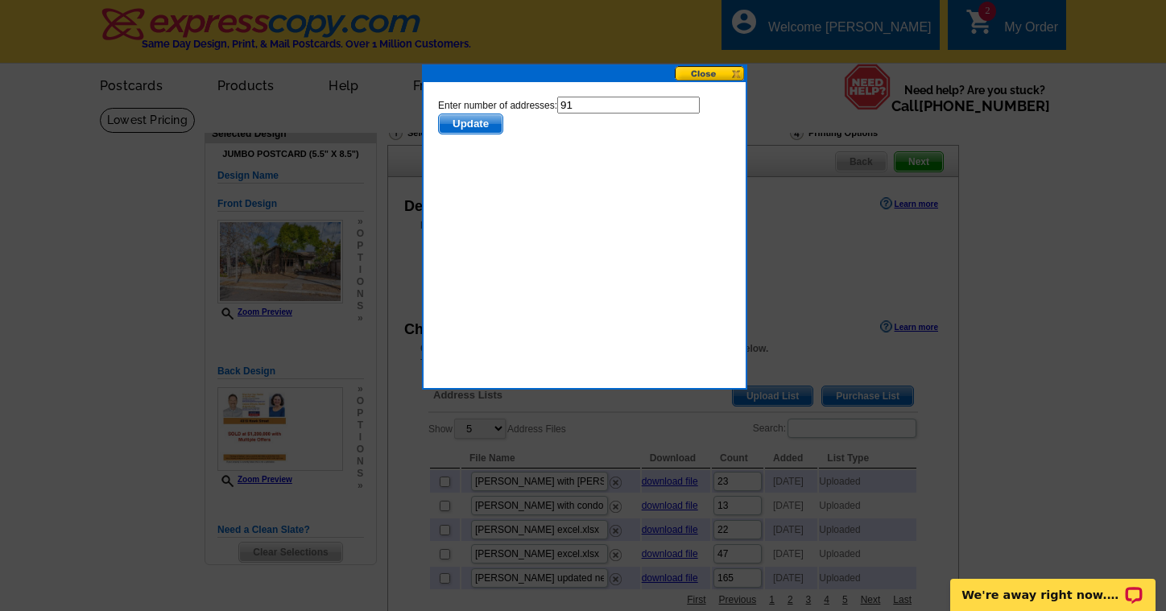
click at [593, 107] on input "91" at bounding box center [628, 105] width 143 height 17
type input "90"
click at [469, 124] on button "Update" at bounding box center [470, 124] width 65 height 21
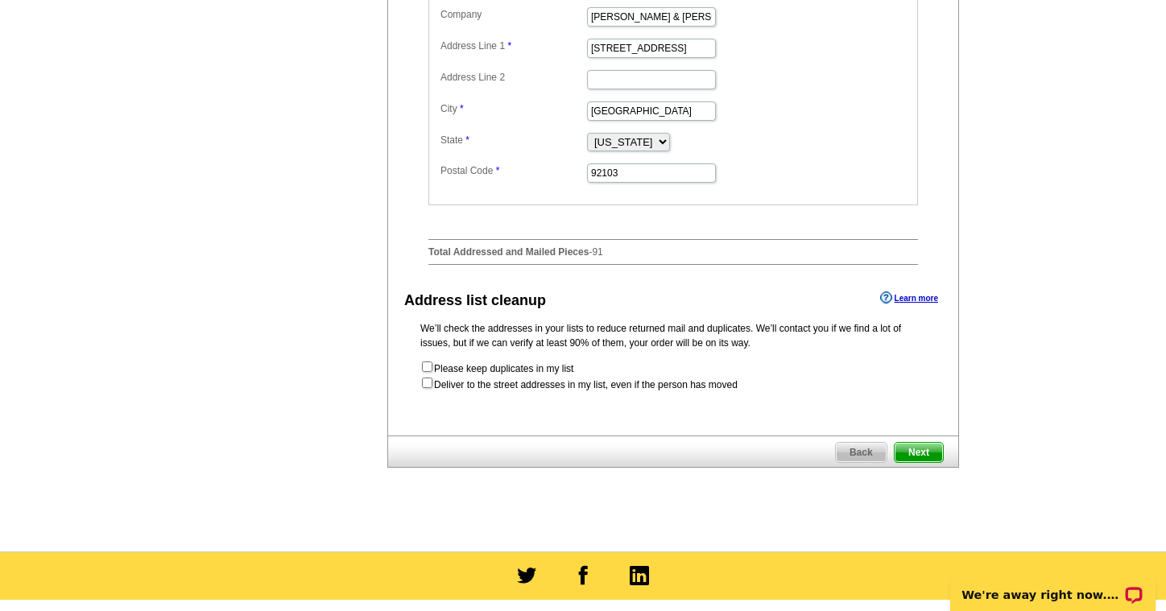
scroll to position [753, 0]
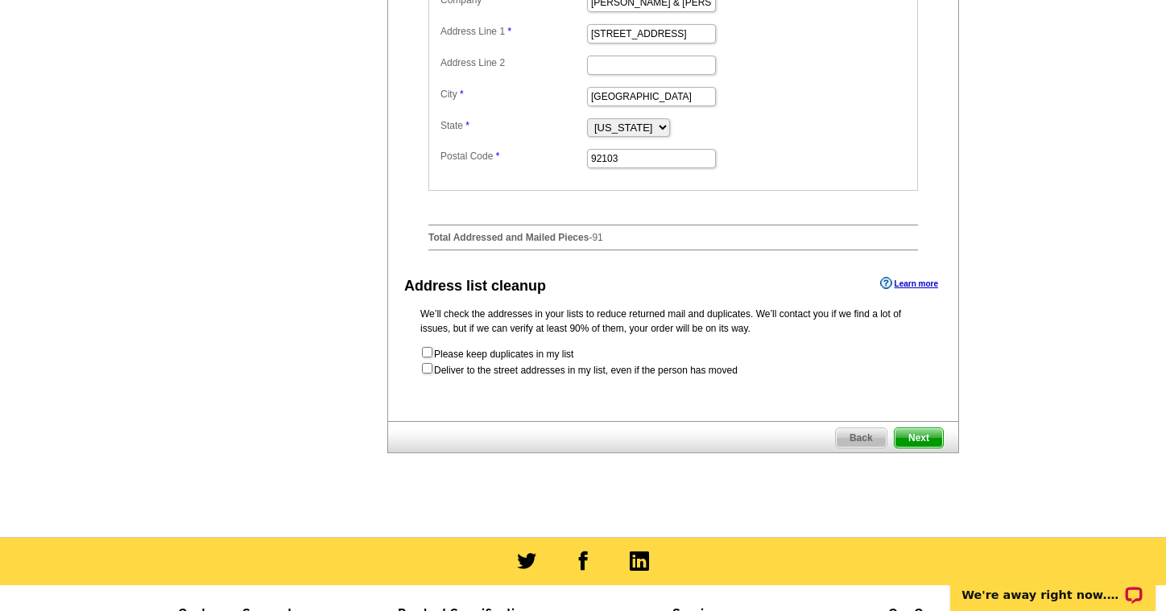
click at [916, 448] on span "Next" at bounding box center [919, 437] width 48 height 19
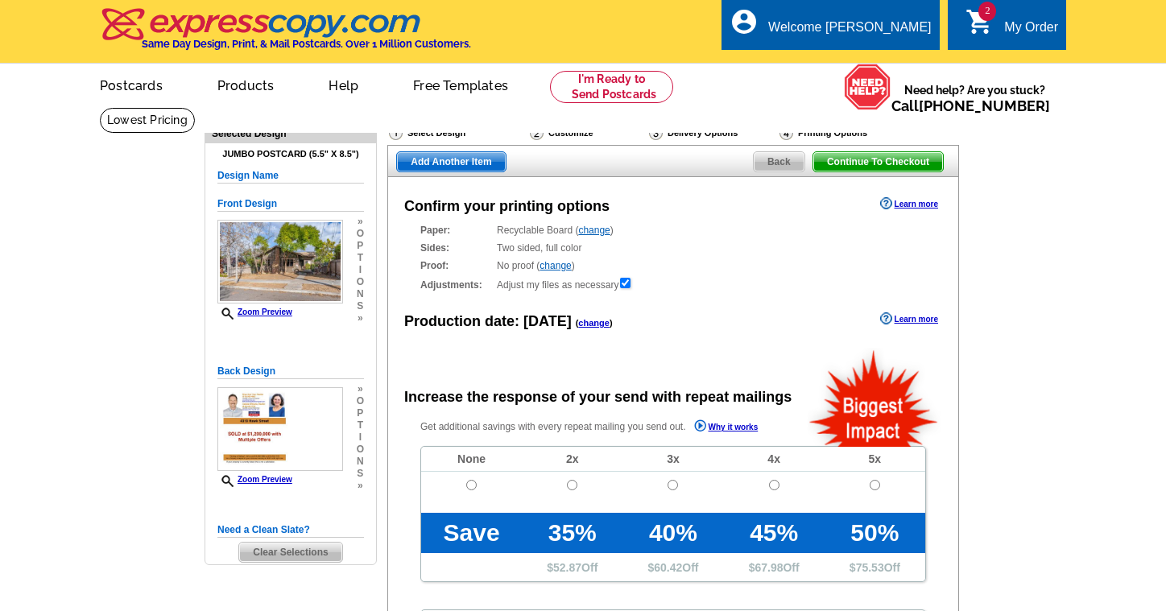
radio input "false"
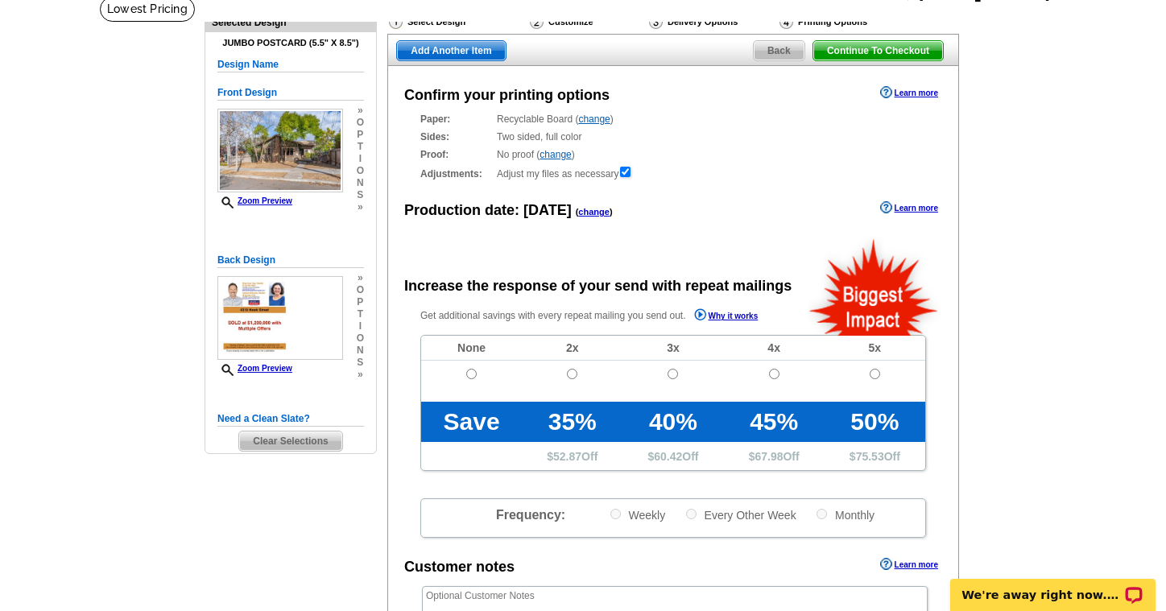
scroll to position [114, 0]
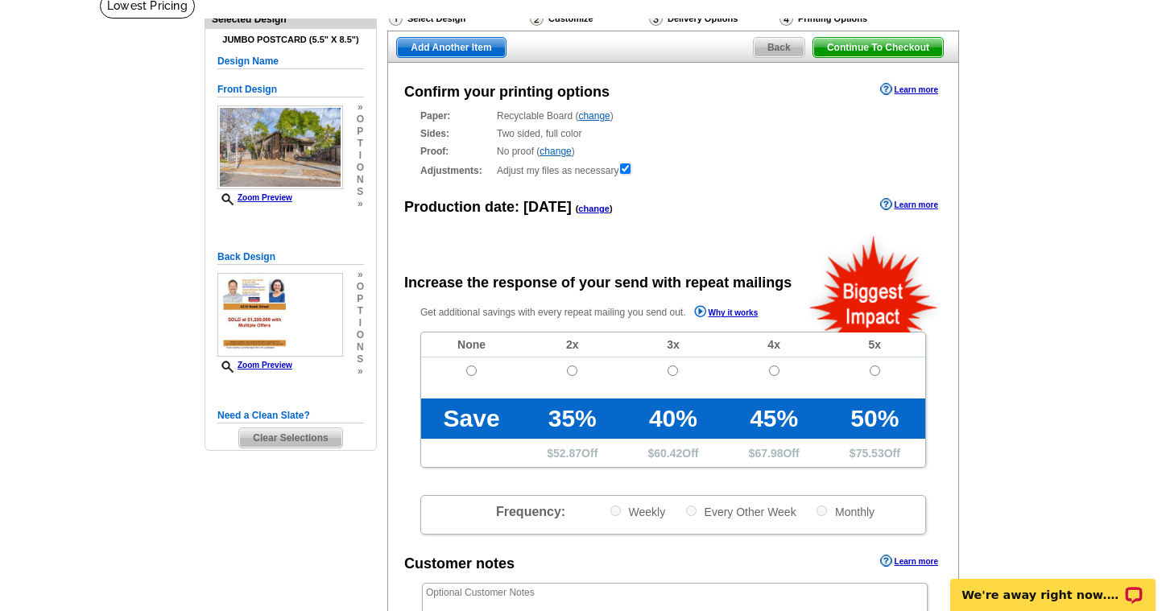
click at [473, 367] on input "radio" at bounding box center [471, 371] width 10 height 10
radio input "true"
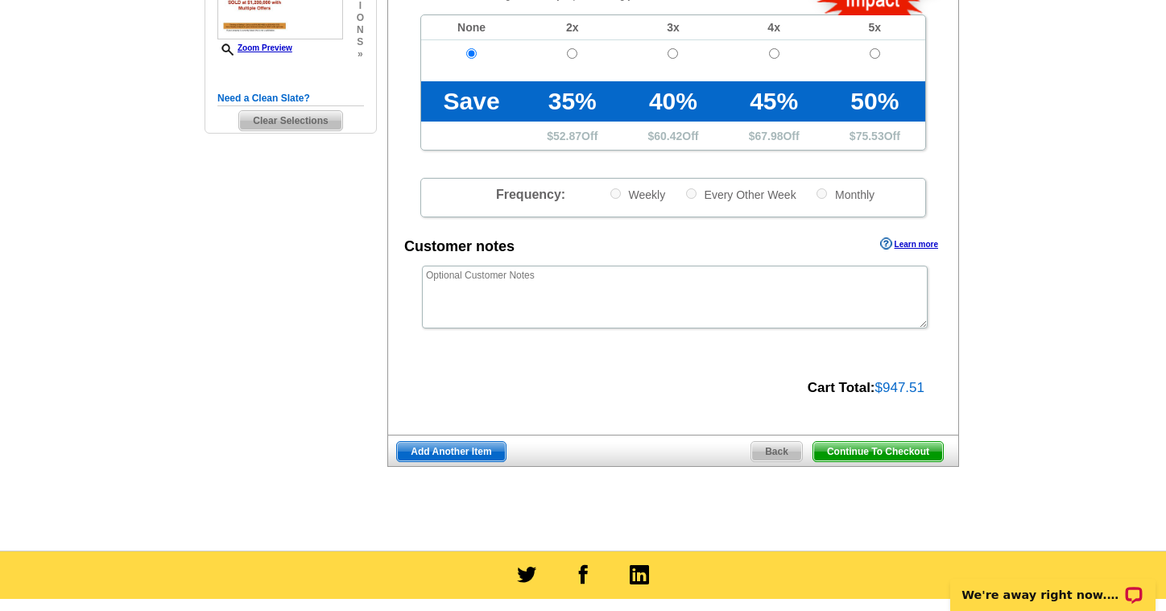
scroll to position [445, 0]
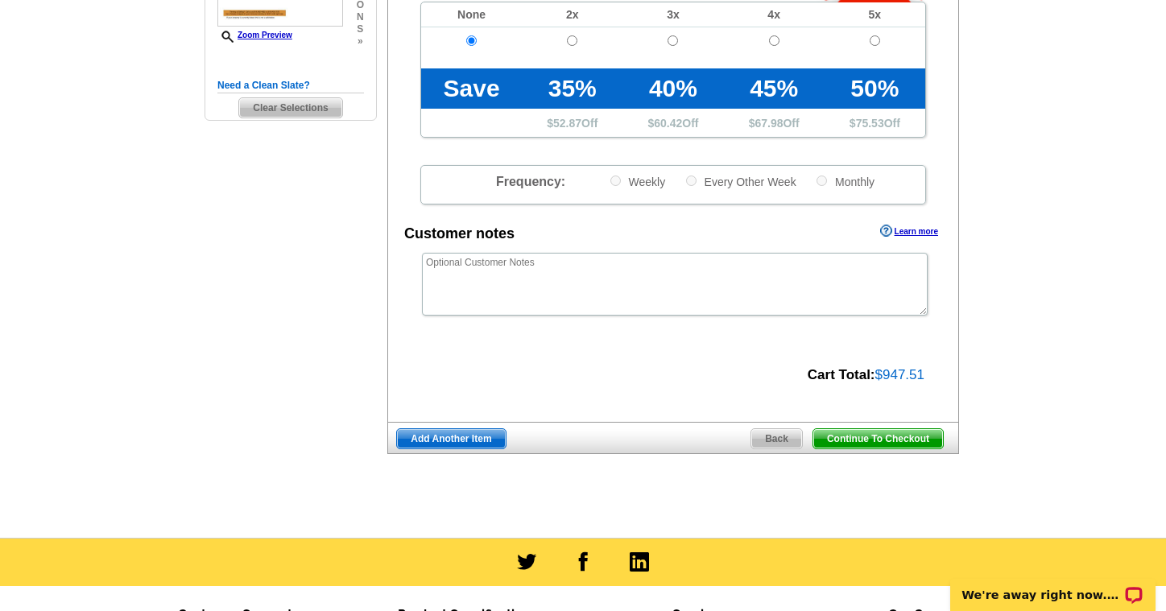
click at [873, 434] on span "Continue To Checkout" at bounding box center [878, 438] width 130 height 19
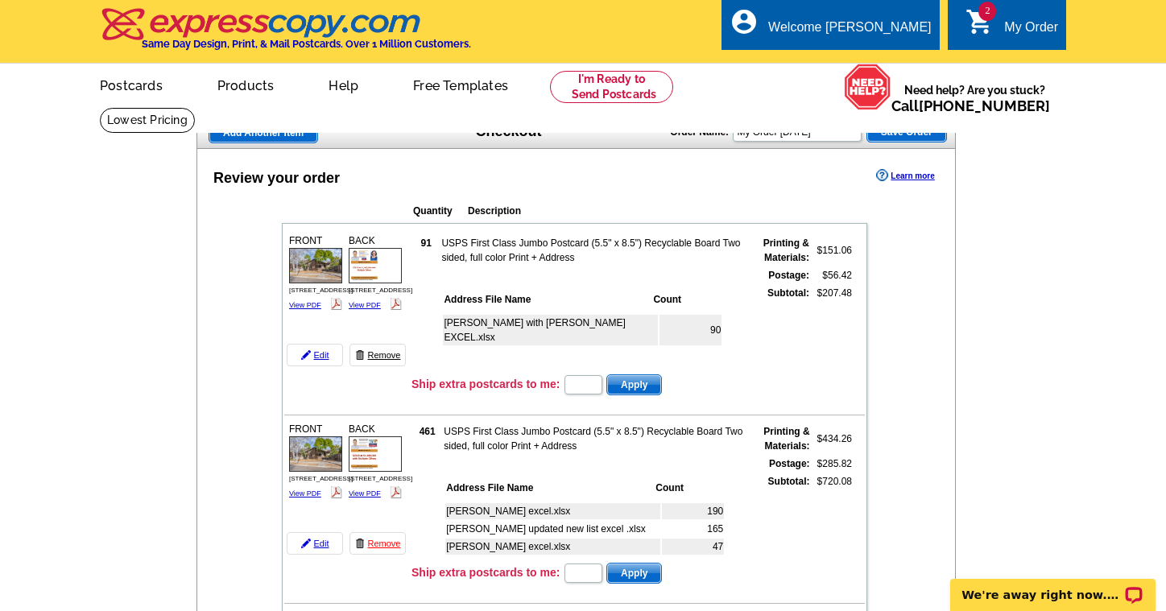
click at [386, 358] on link "Remove" at bounding box center [377, 355] width 56 height 23
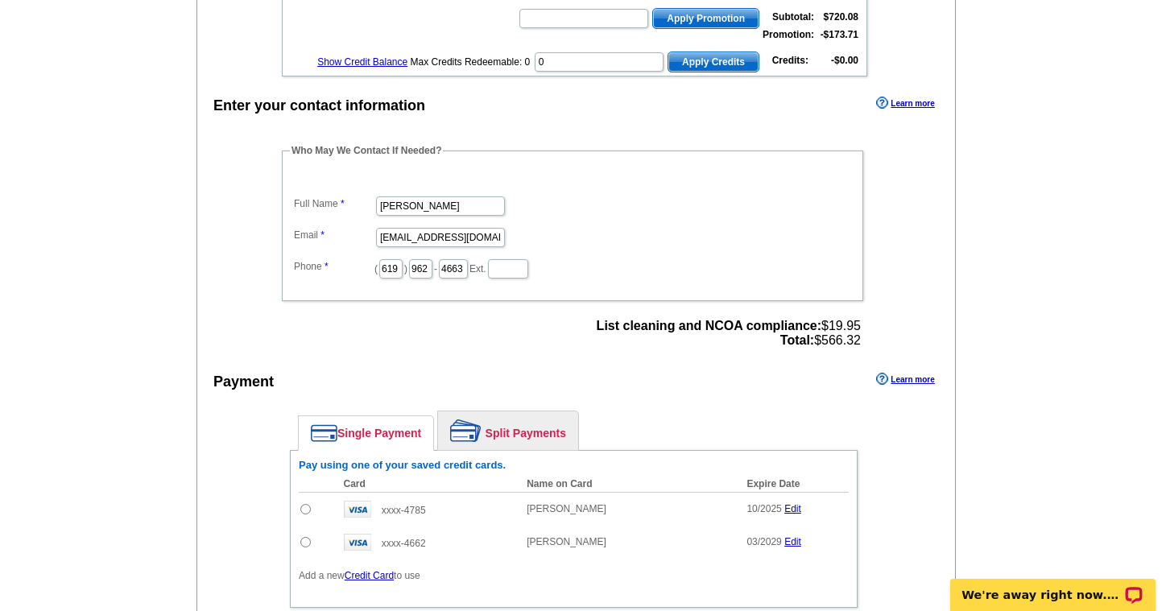
scroll to position [452, 0]
click at [308, 507] on input "radio" at bounding box center [305, 508] width 10 height 10
radio input "true"
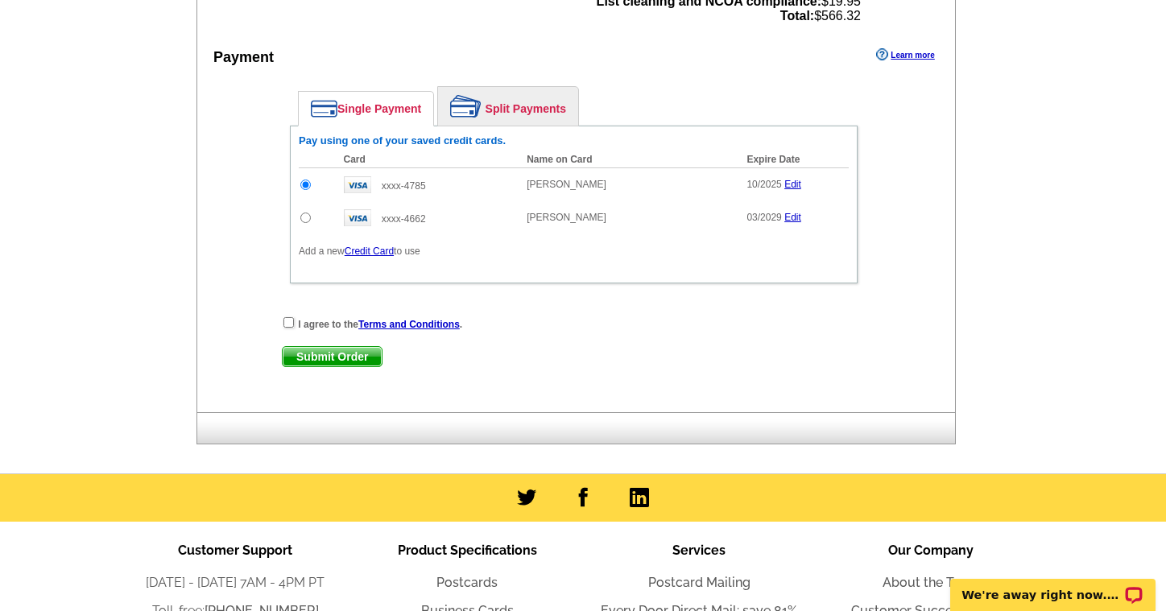
scroll to position [794, 0]
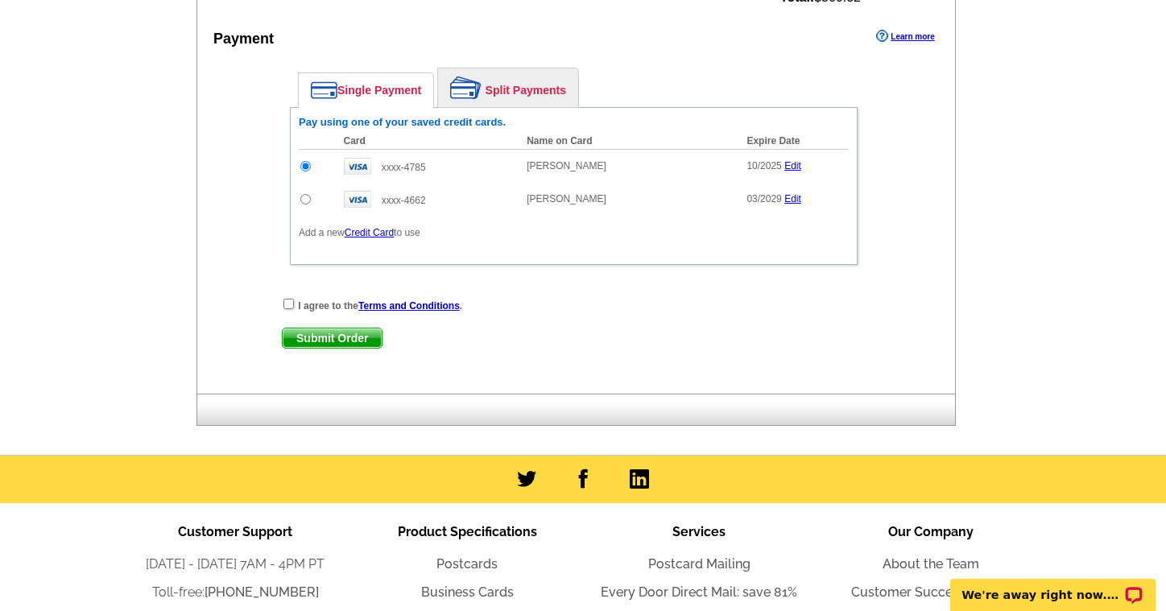
type input "Brian Keir Yaw"
click at [293, 306] on div "I agree to the Terms and Conditions ." at bounding box center [574, 305] width 584 height 16
click at [290, 304] on input "checkbox" at bounding box center [288, 304] width 10 height 10
checkbox input "true"
click at [338, 333] on span "Submit Order" at bounding box center [332, 338] width 99 height 19
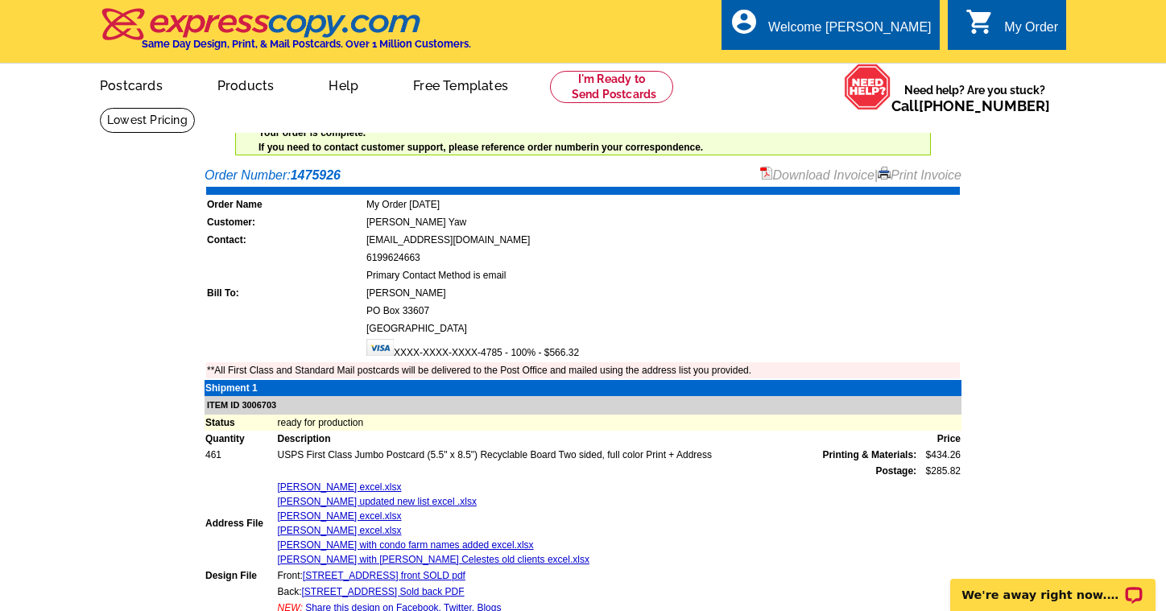
click at [801, 179] on link "Download Invoice" at bounding box center [817, 175] width 114 height 14
click at [136, 89] on link "Postcards" at bounding box center [130, 84] width 113 height 38
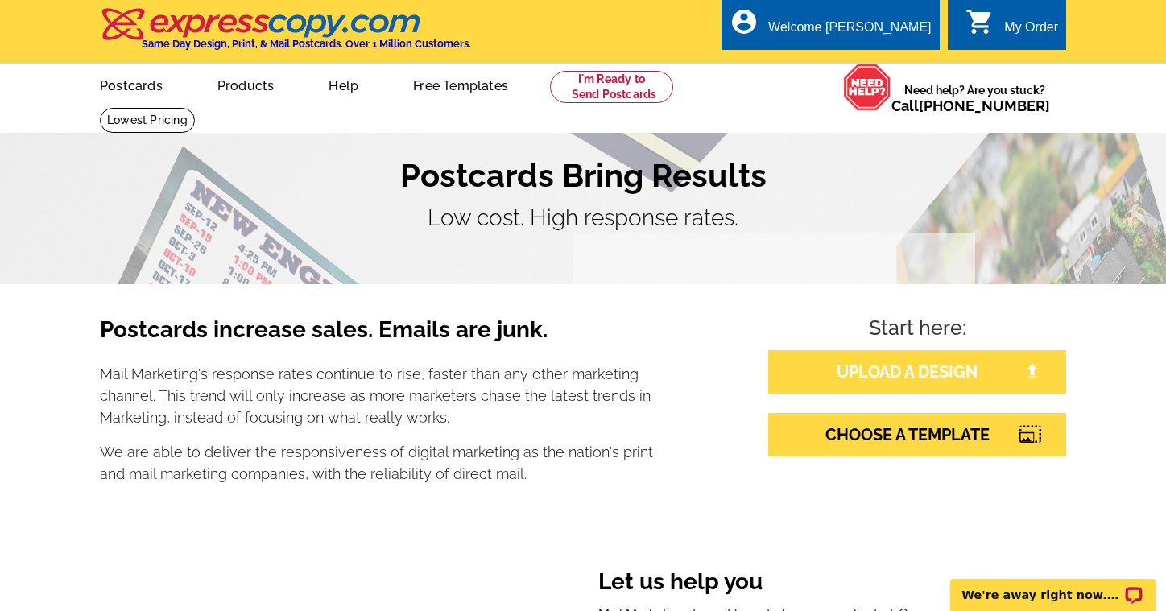
click at [910, 373] on link "UPLOAD A DESIGN" at bounding box center [917, 371] width 298 height 43
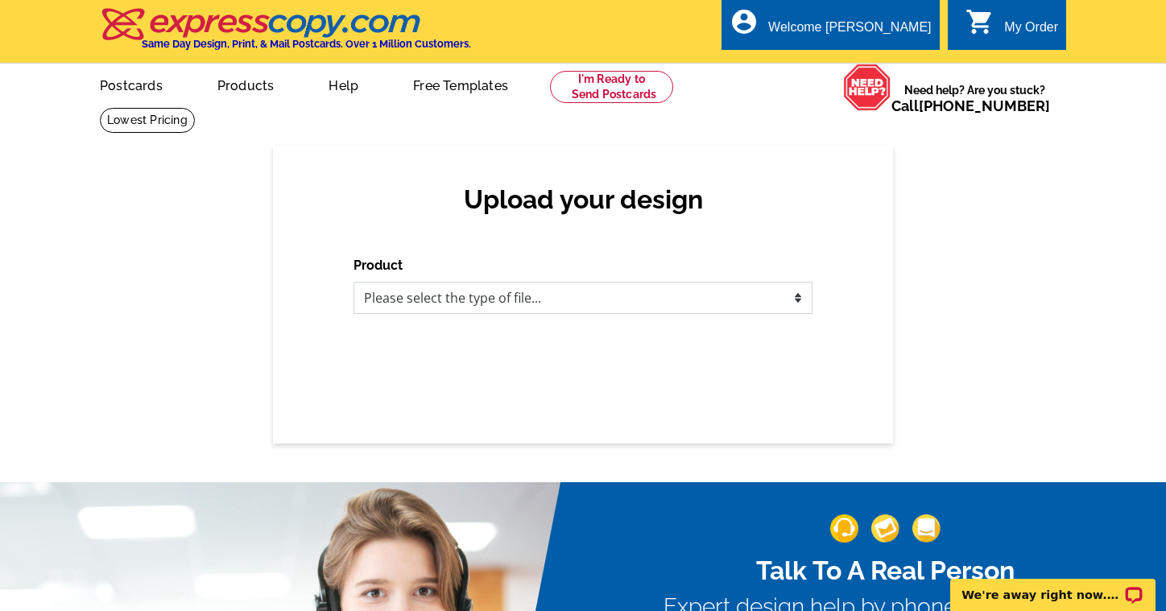
select select "1"
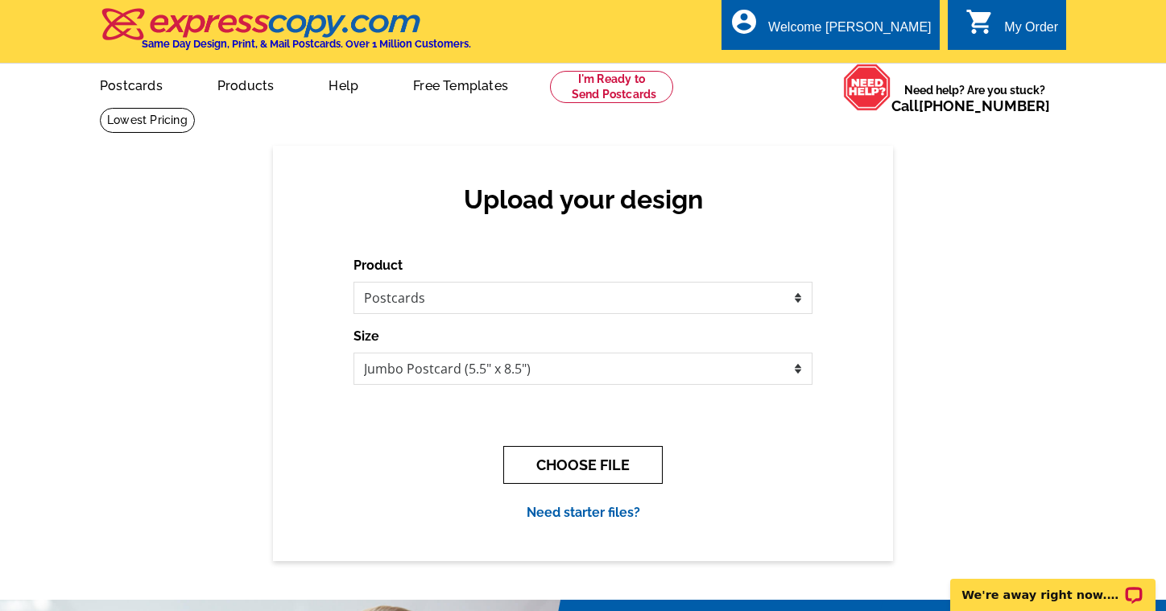
click at [592, 462] on button "CHOOSE FILE" at bounding box center [582, 465] width 159 height 38
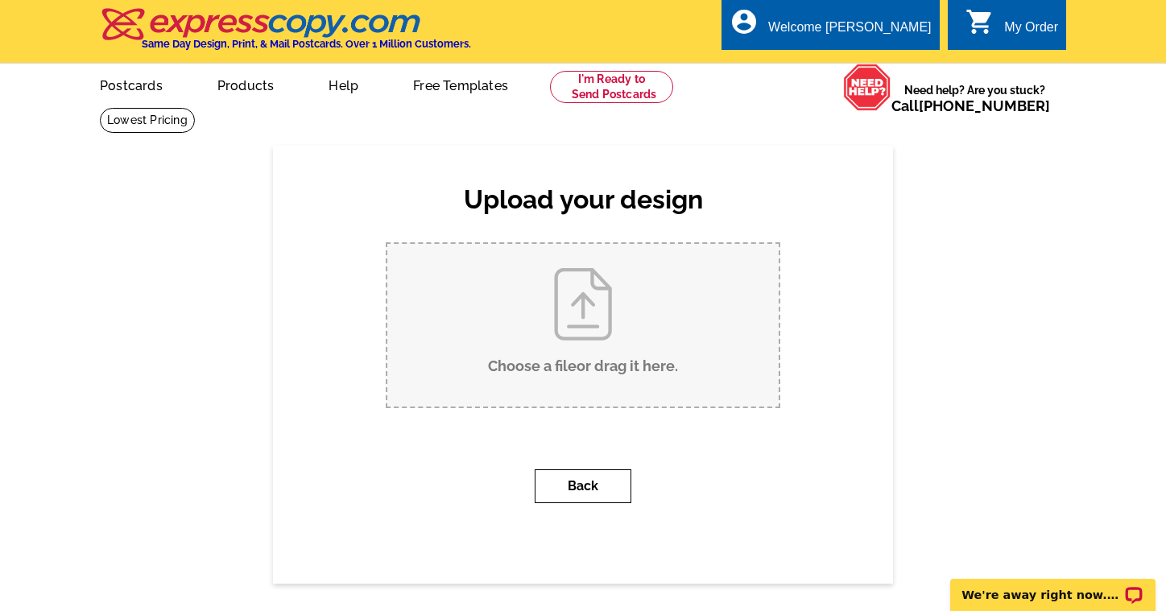
click at [585, 479] on button "Back" at bounding box center [583, 486] width 97 height 34
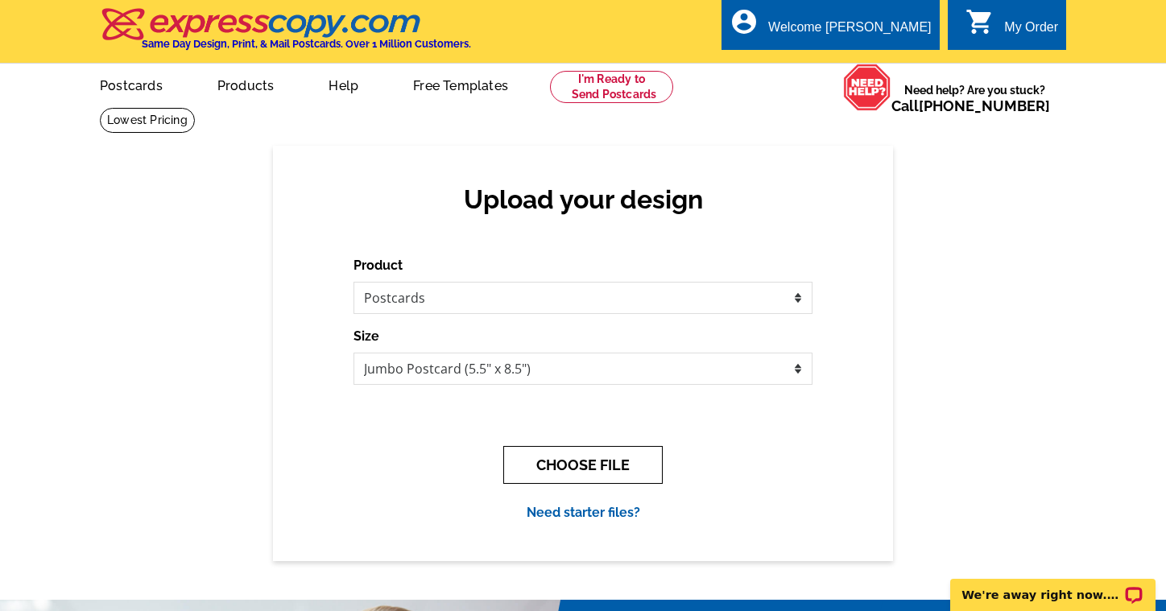
click at [569, 465] on button "CHOOSE FILE" at bounding box center [582, 465] width 159 height 38
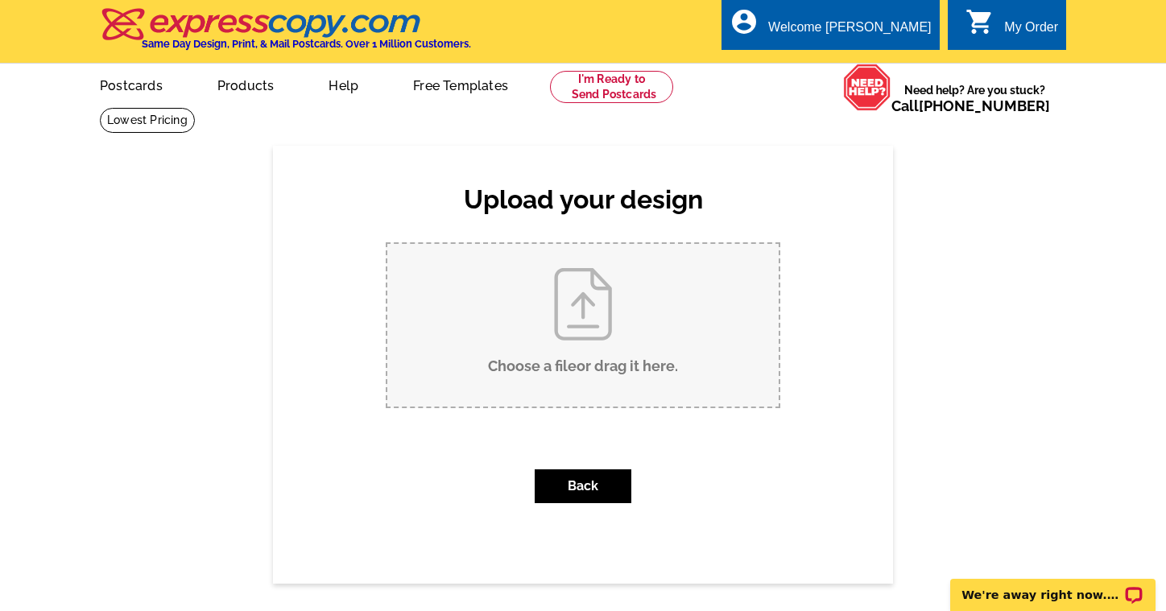
click at [589, 366] on input "Choose a file or drag it here ." at bounding box center [582, 325] width 391 height 163
type input "C:\fakepath\4319 Hawk St Sold with Celeste back PDF.pdf"
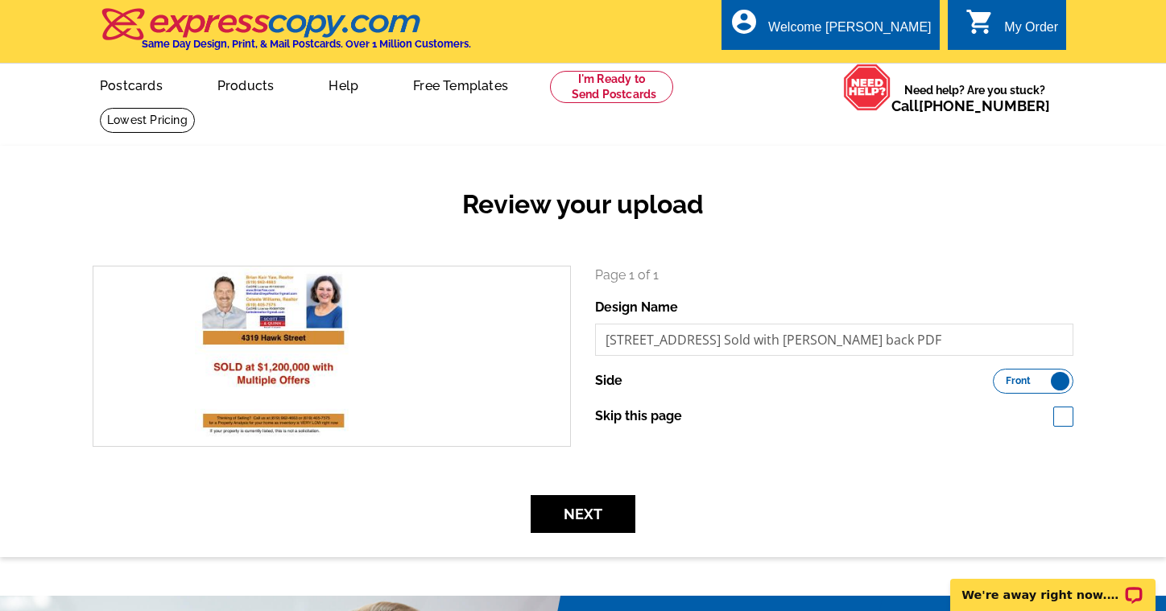
scroll to position [36, 0]
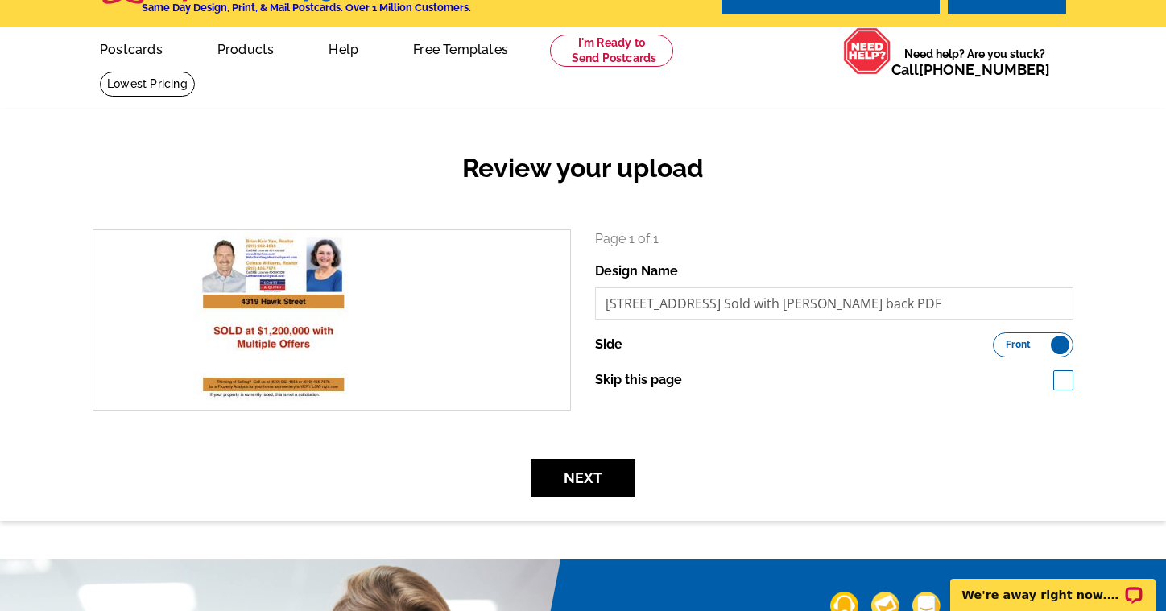
click at [1021, 342] on span "Front" at bounding box center [1018, 345] width 25 height 8
click at [1001, 341] on input "Front Back" at bounding box center [1001, 341] width 0 height 0
click at [602, 465] on button "Next" at bounding box center [583, 478] width 105 height 38
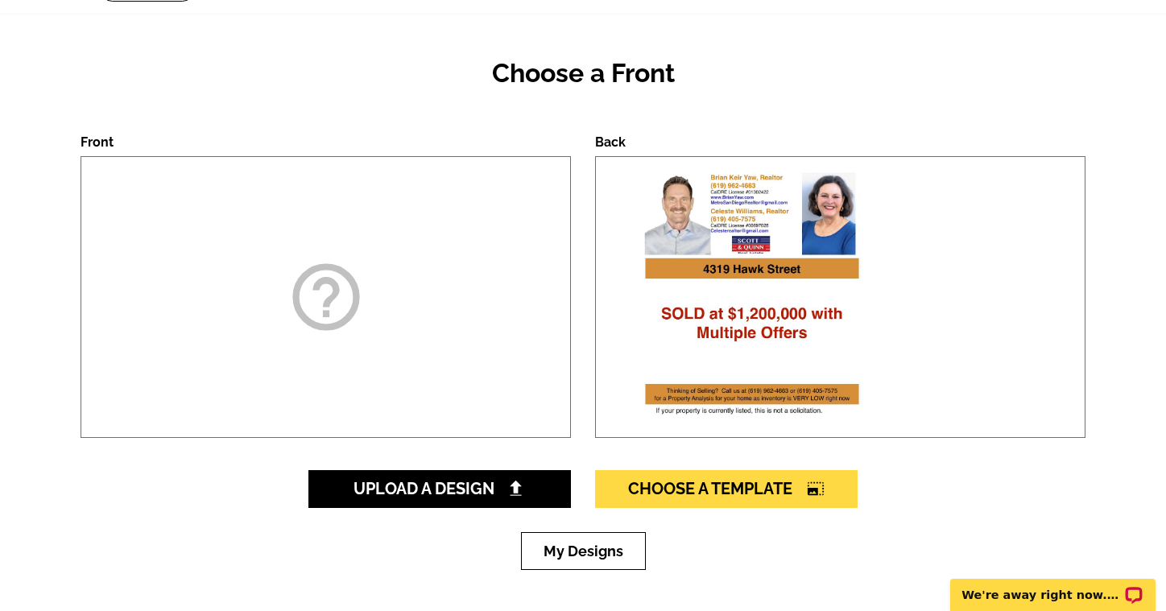
scroll to position [133, 0]
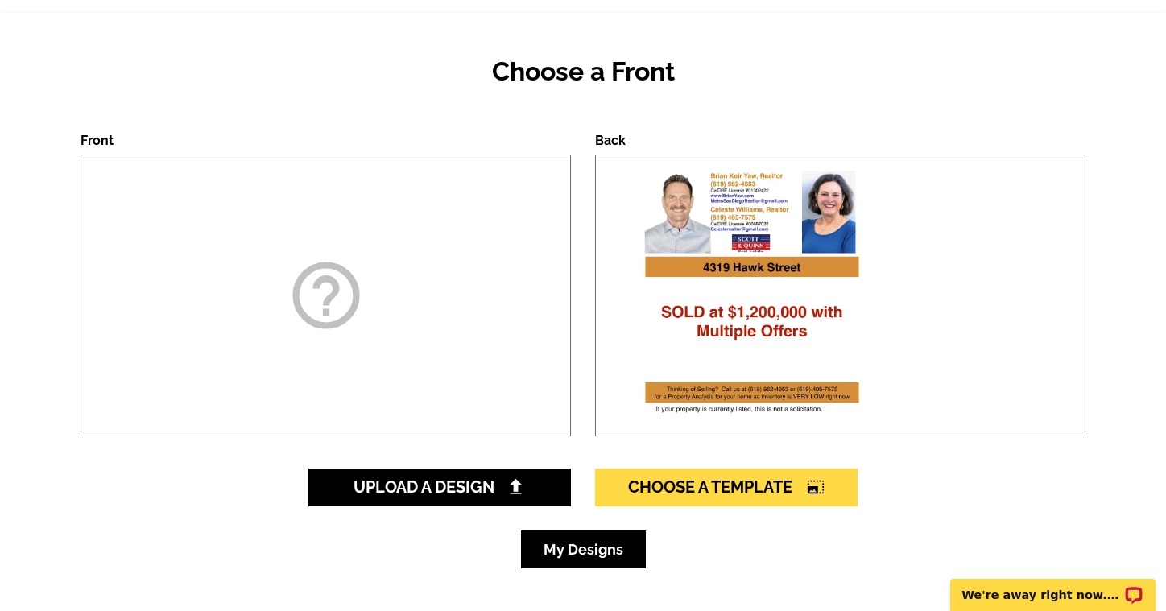
click at [586, 545] on link "My Designs" at bounding box center [583, 550] width 125 height 38
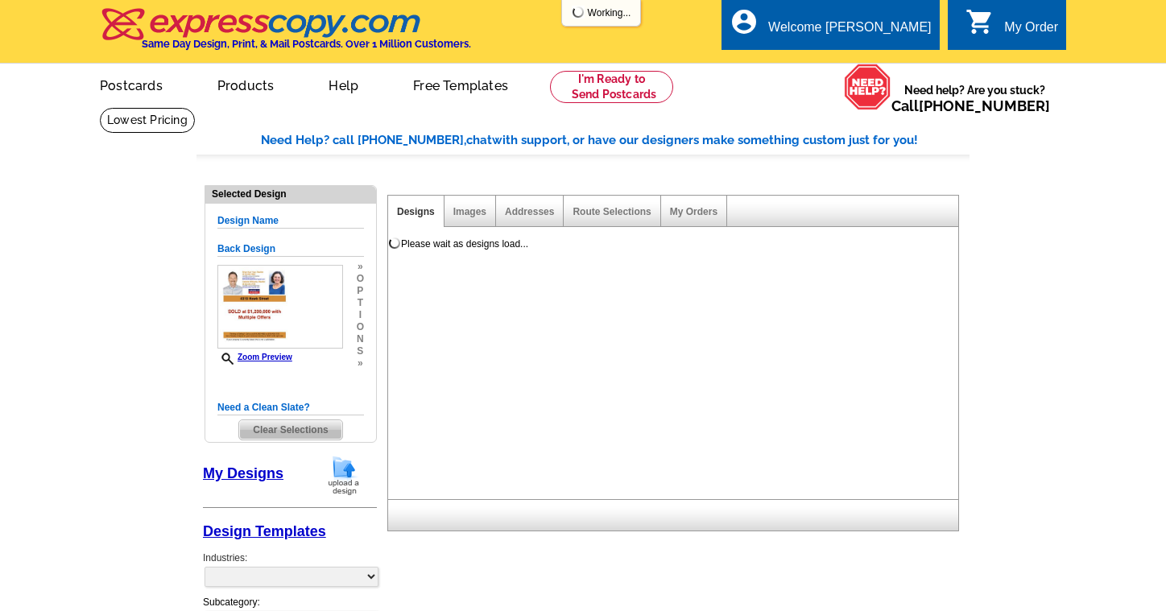
select select "1"
select select "2"
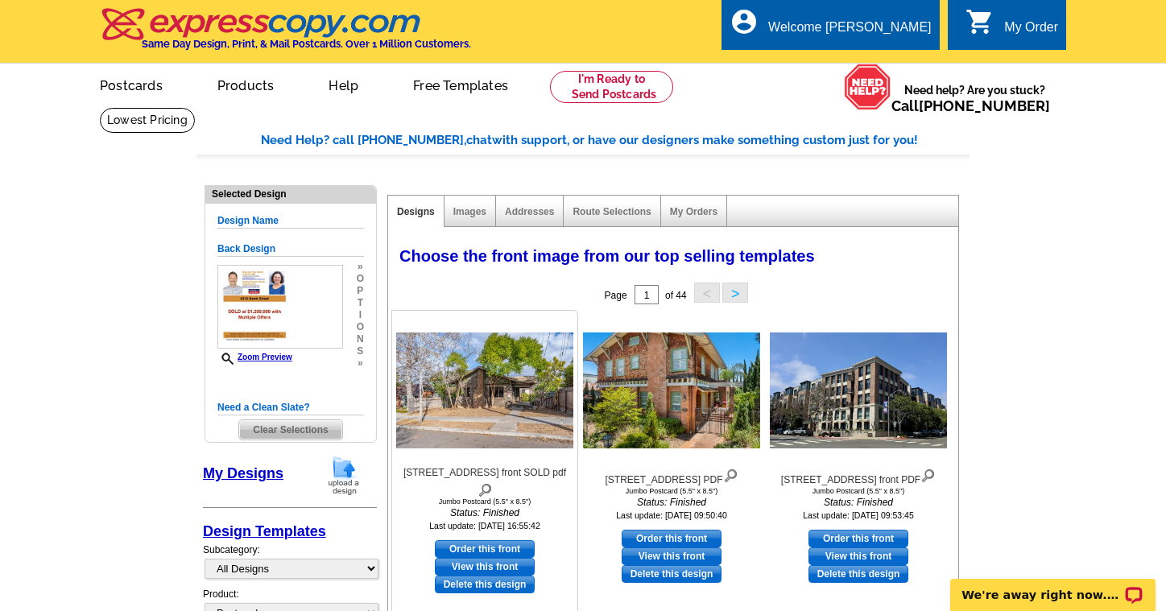
click at [490, 540] on link "Order this front" at bounding box center [485, 549] width 100 height 18
select select "back"
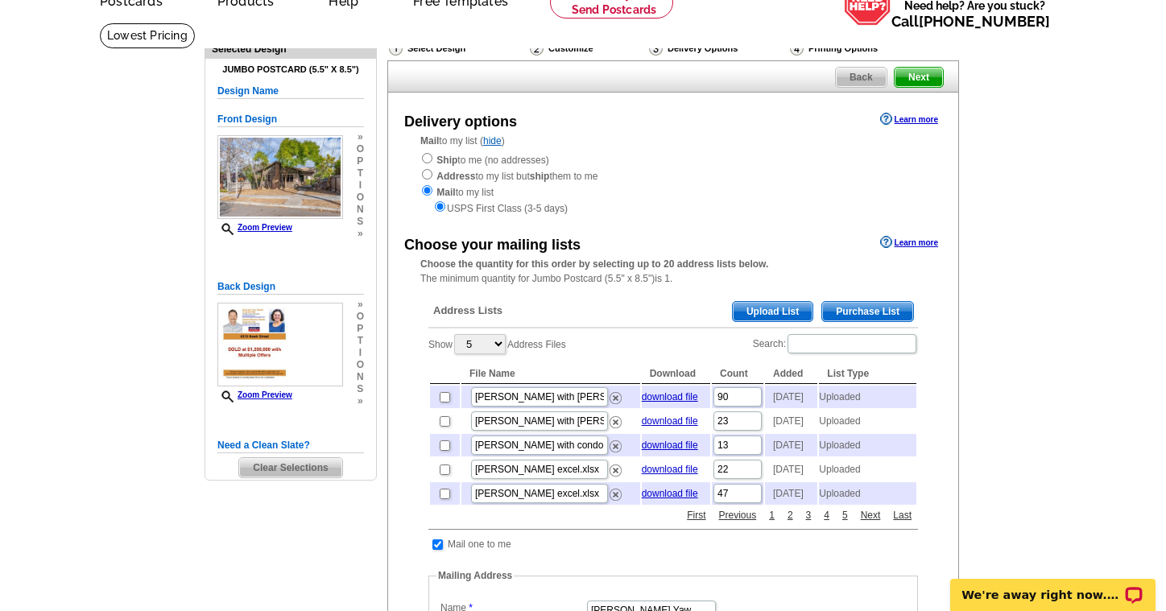
scroll to position [84, 0]
click at [445, 393] on input "checkbox" at bounding box center [445, 398] width 10 height 10
checkbox input "true"
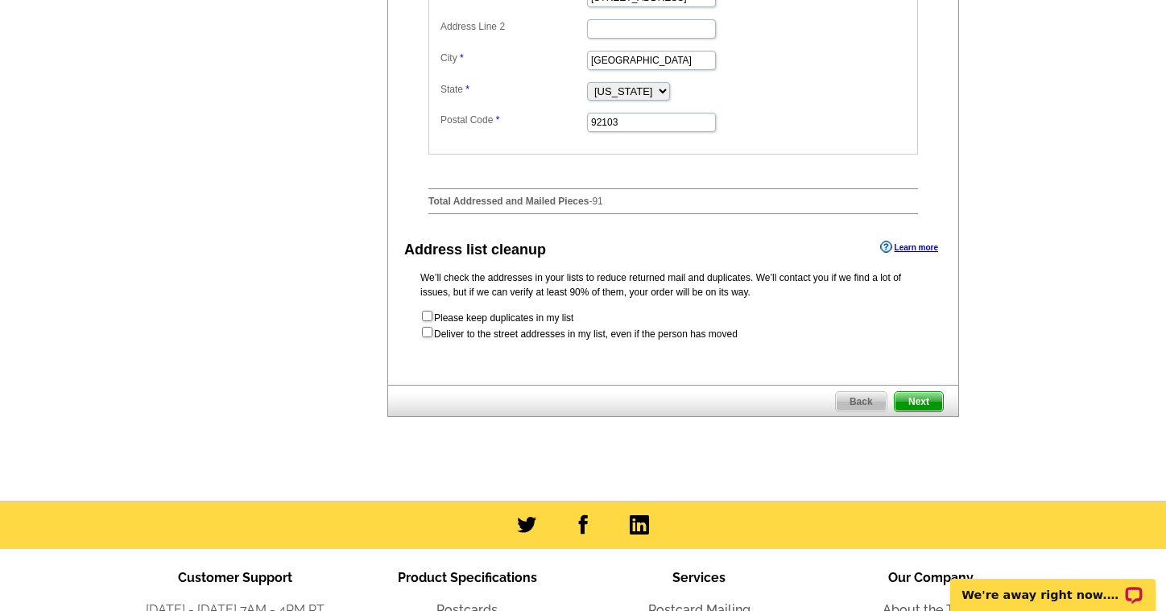
scroll to position [767, 0]
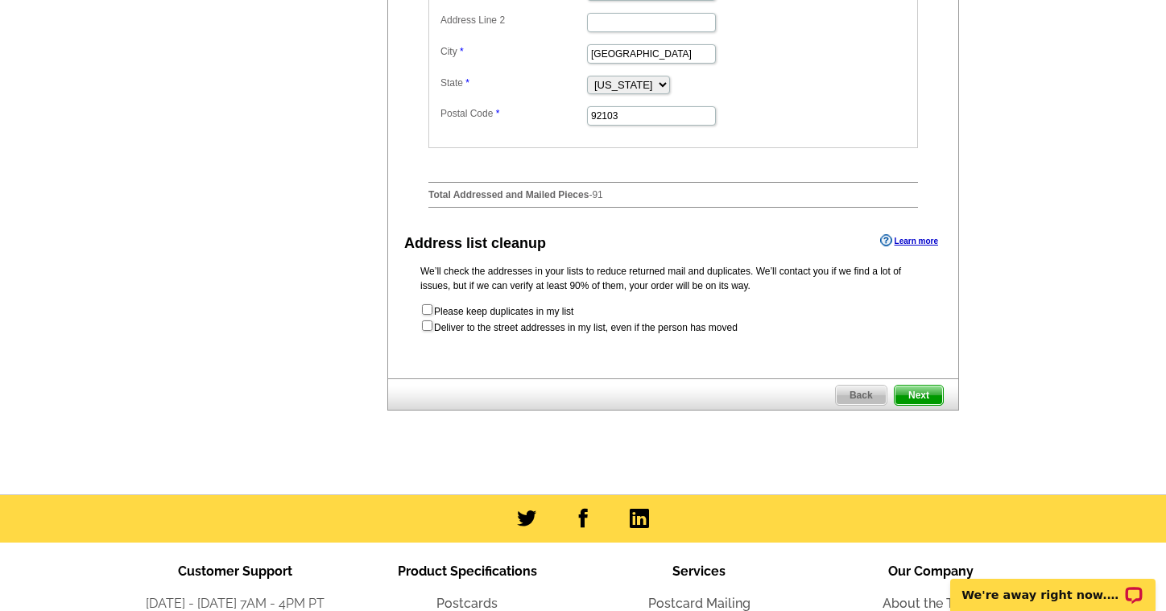
click at [916, 405] on span "Next" at bounding box center [919, 395] width 48 height 19
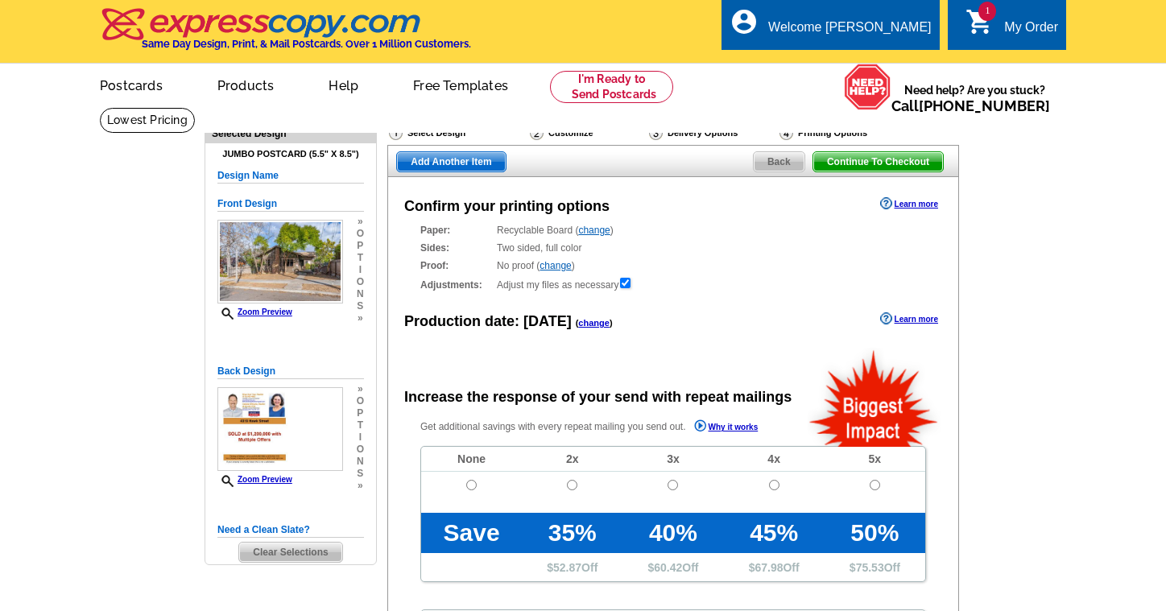
radio input "false"
click at [471, 484] on input "radio" at bounding box center [471, 485] width 10 height 10
radio input "true"
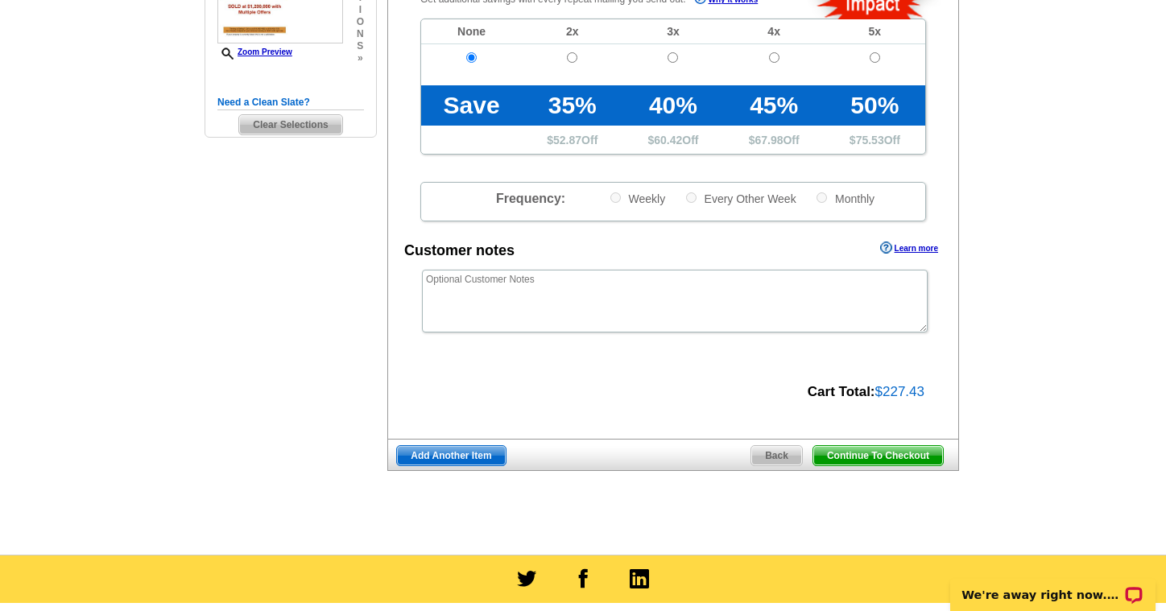
scroll to position [395, 0]
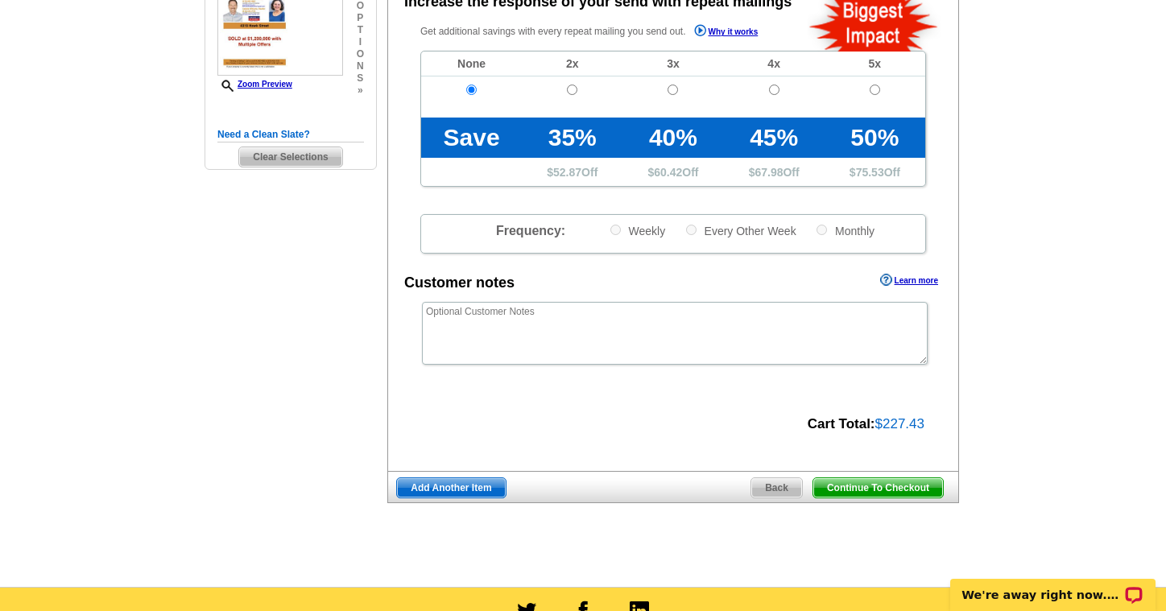
click at [867, 482] on span "Continue To Checkout" at bounding box center [878, 487] width 130 height 19
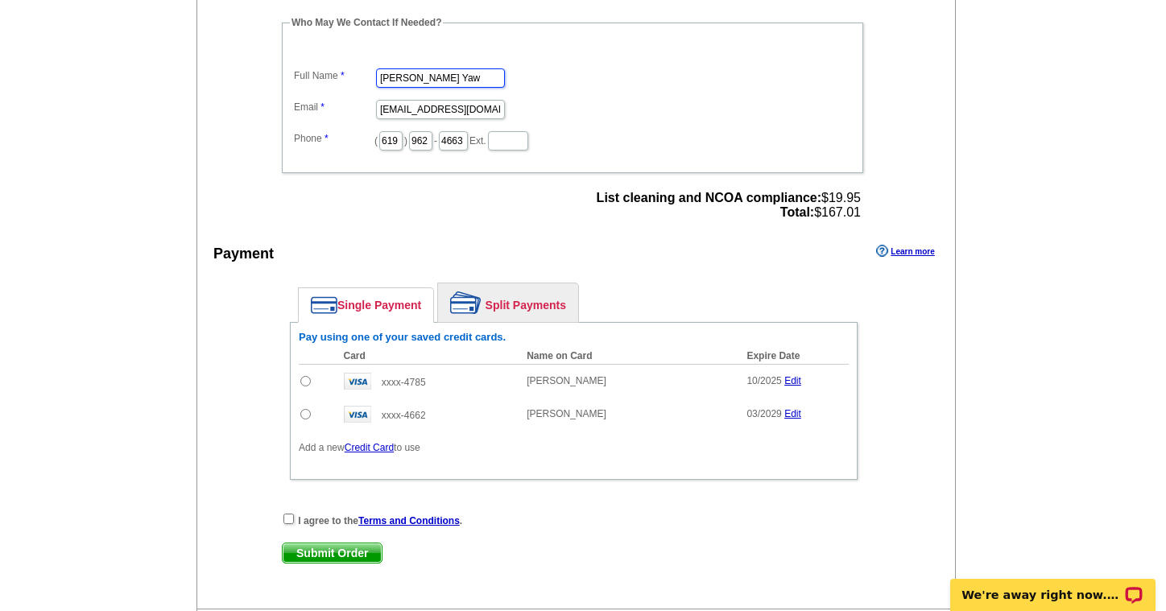
scroll to position [585, 0]
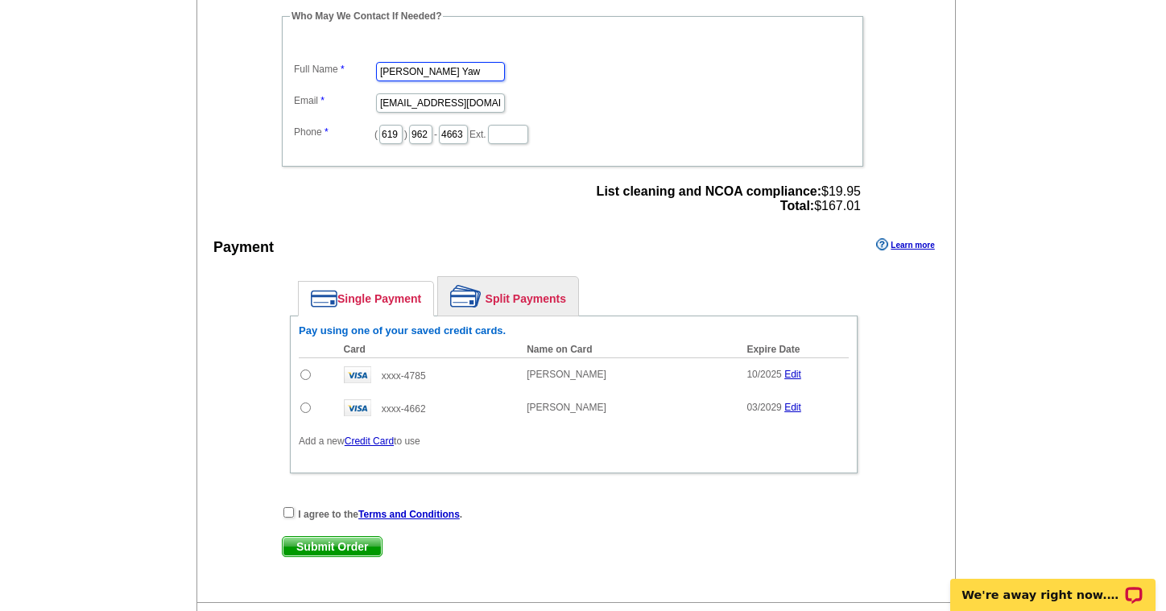
type input "[PERSON_NAME] Yaw"
click at [304, 411] on input "radio" at bounding box center [305, 408] width 10 height 10
radio input "true"
click at [285, 509] on input "checkbox" at bounding box center [288, 512] width 10 height 10
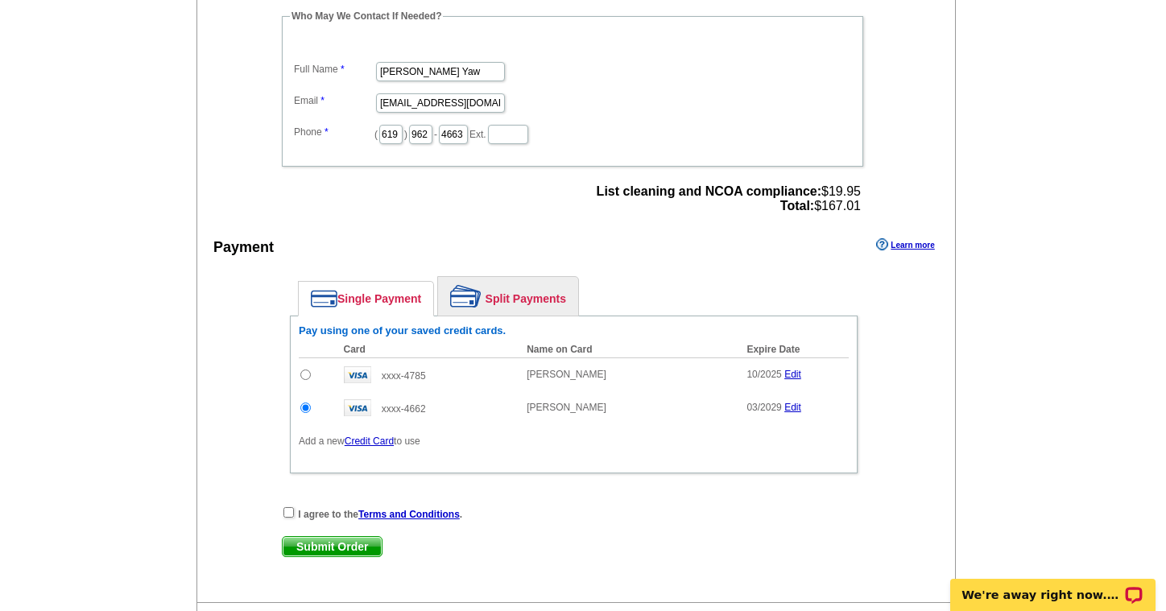
checkbox input "true"
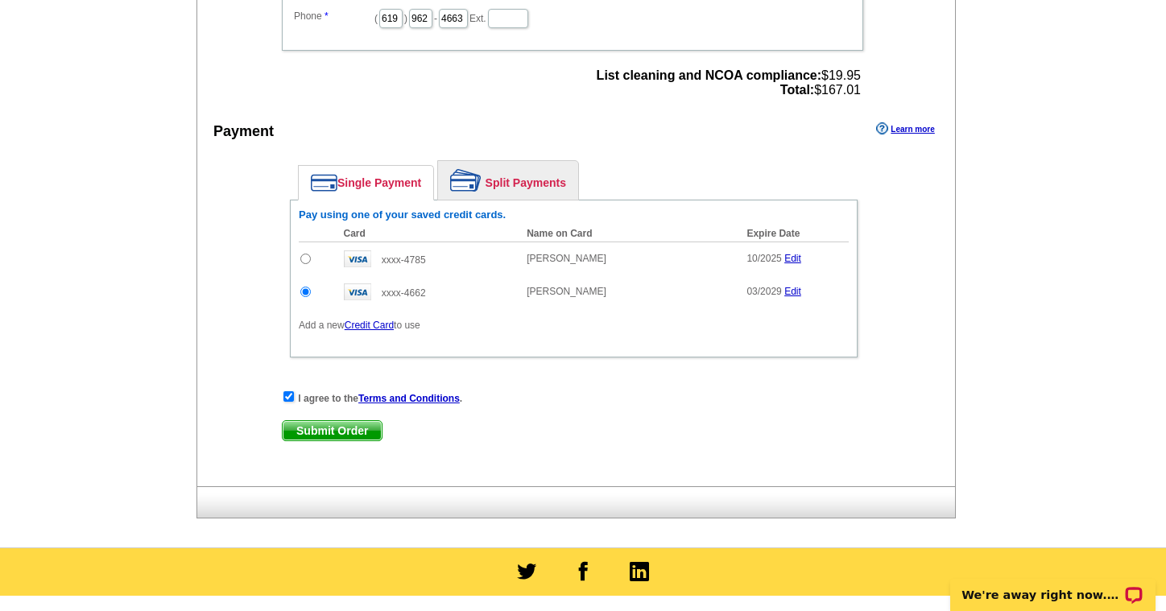
scroll to position [705, 0]
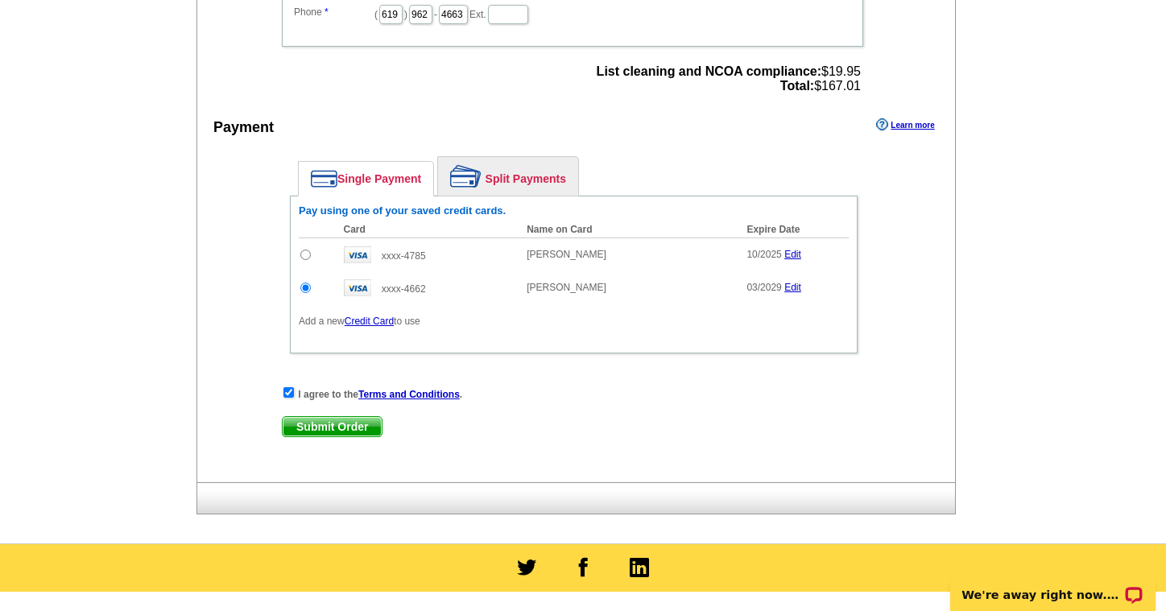
click at [358, 428] on span "Submit Order" at bounding box center [332, 426] width 99 height 19
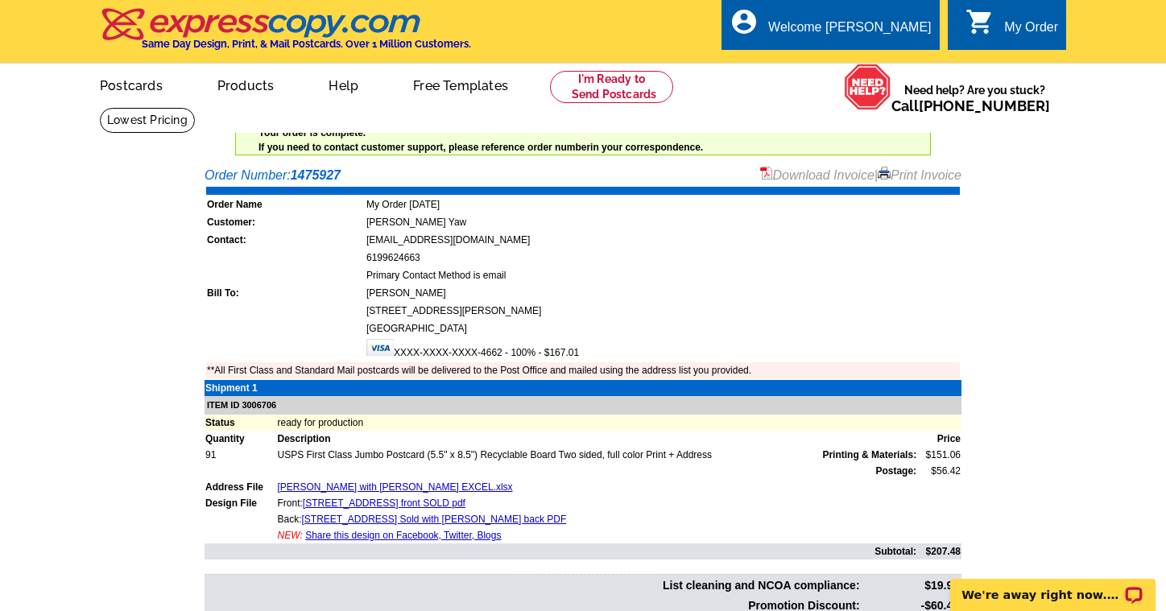
click at [810, 174] on link "Download Invoice" at bounding box center [817, 175] width 114 height 14
